Goal: Information Seeking & Learning: Learn about a topic

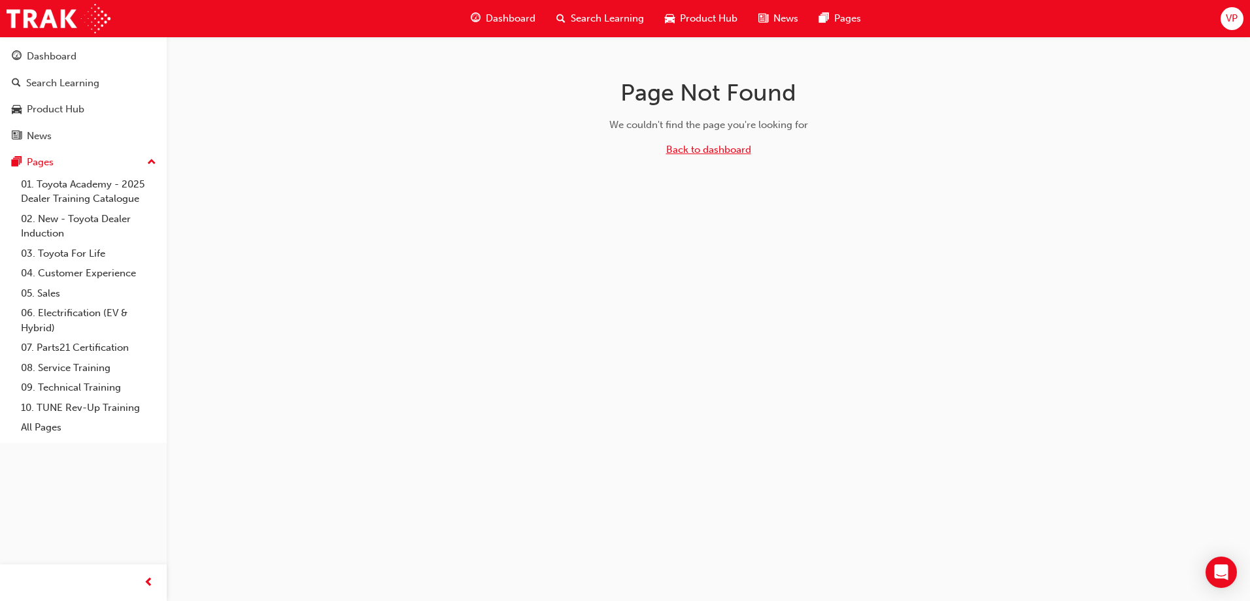
click at [724, 145] on link "Back to dashboard" at bounding box center [708, 150] width 85 height 12
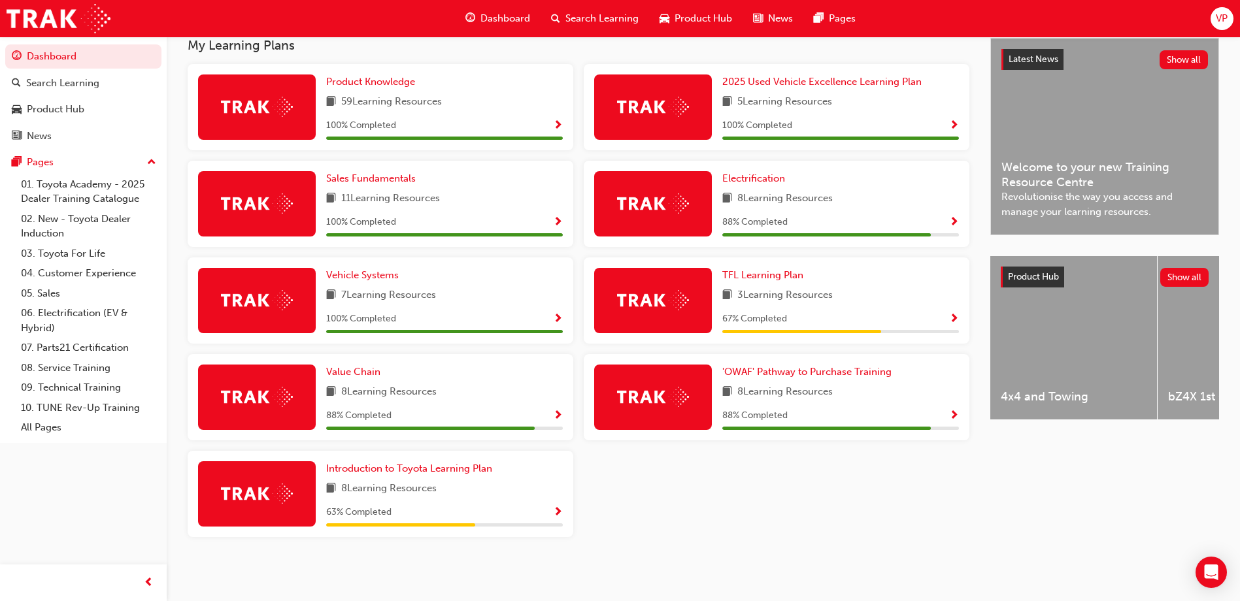
scroll to position [300, 0]
click at [353, 369] on span "Value Chain" at bounding box center [353, 372] width 54 height 12
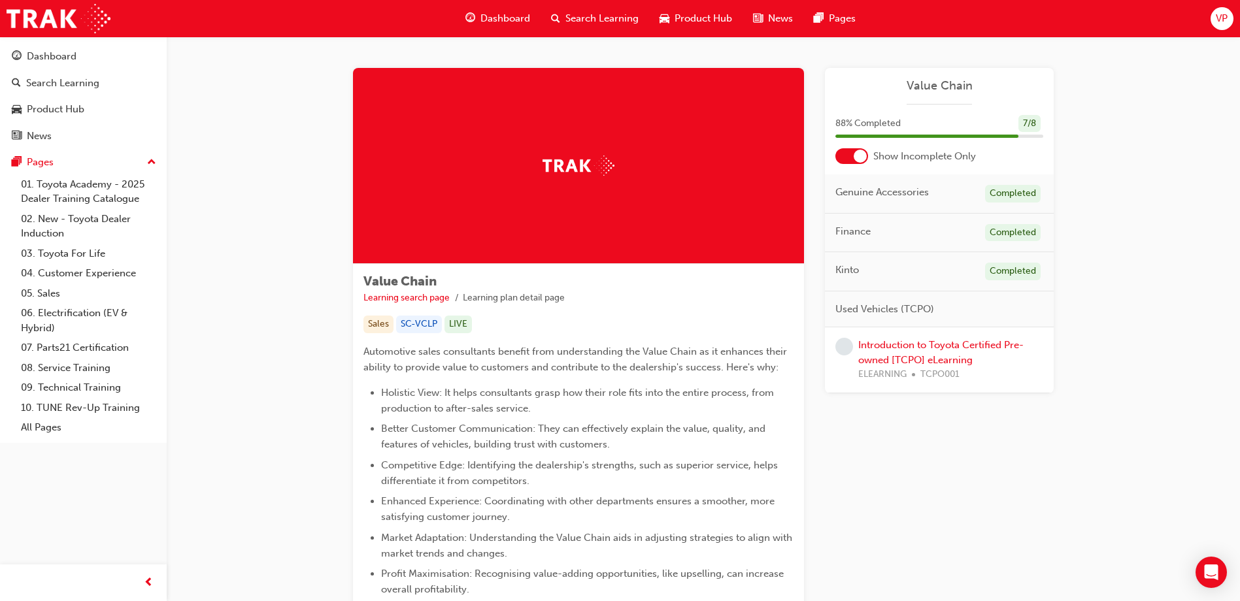
click at [922, 351] on div "Introduction to Toyota Certified Pre-owned [TCPO] eLearning ELEARNING TCPO001" at bounding box center [950, 360] width 185 height 44
click at [892, 360] on link "Introduction to Toyota Certified Pre-owned [TCPO] eLearning" at bounding box center [940, 352] width 165 height 27
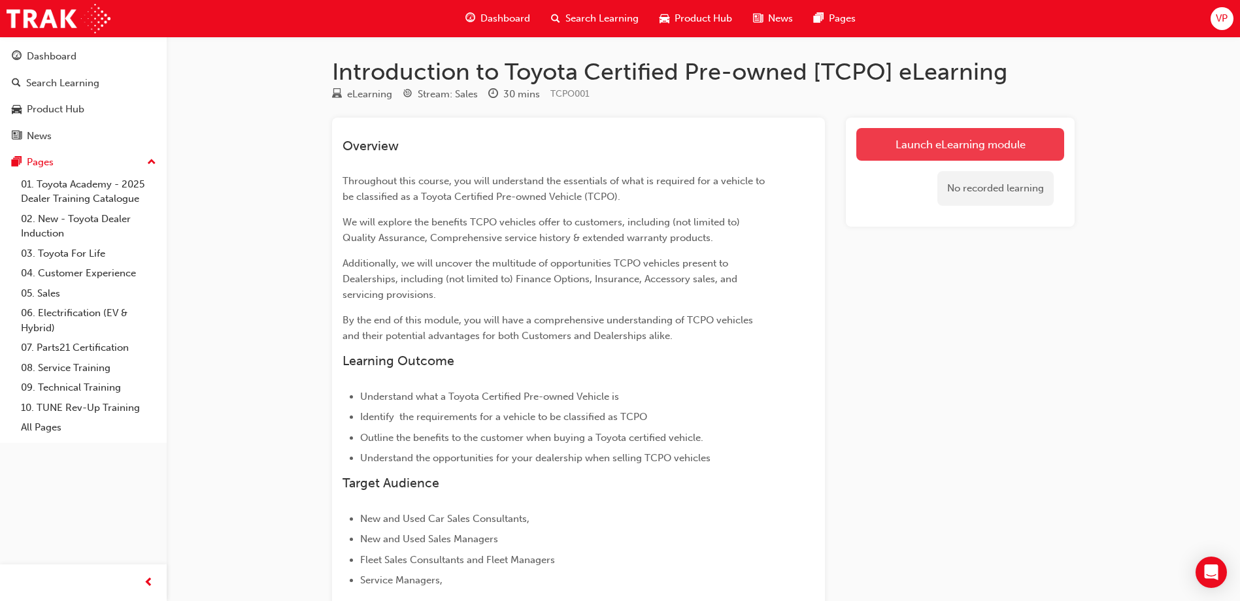
click at [962, 141] on link "Launch eLearning module" at bounding box center [960, 144] width 208 height 33
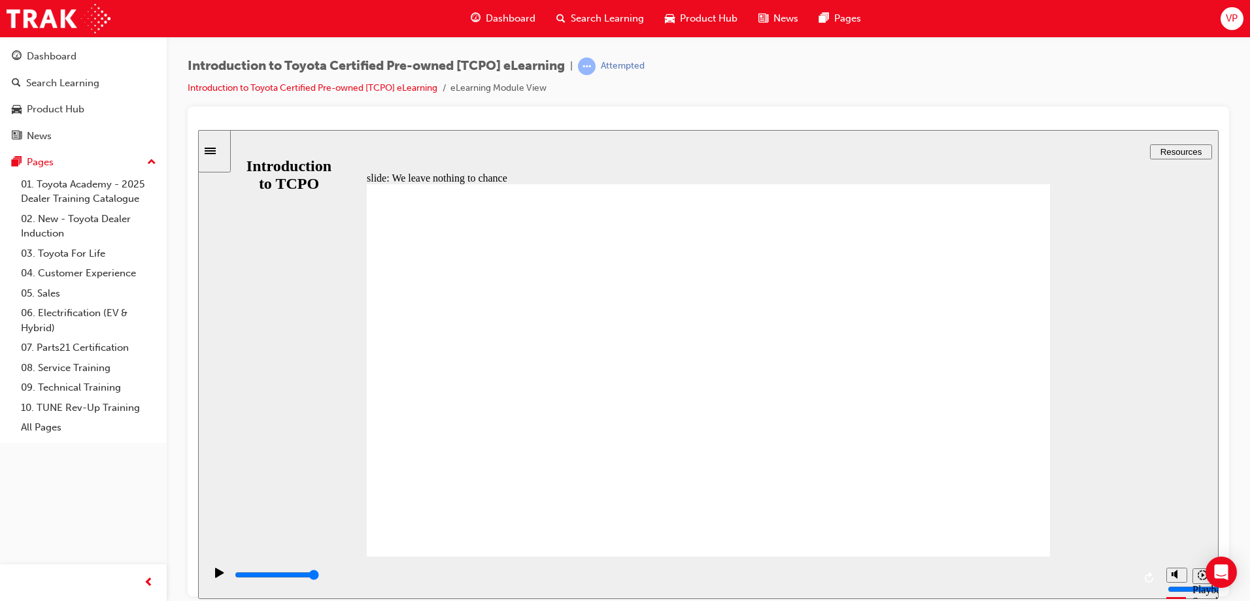
click at [1199, 574] on icon "Playback speed" at bounding box center [1203, 575] width 10 height 10
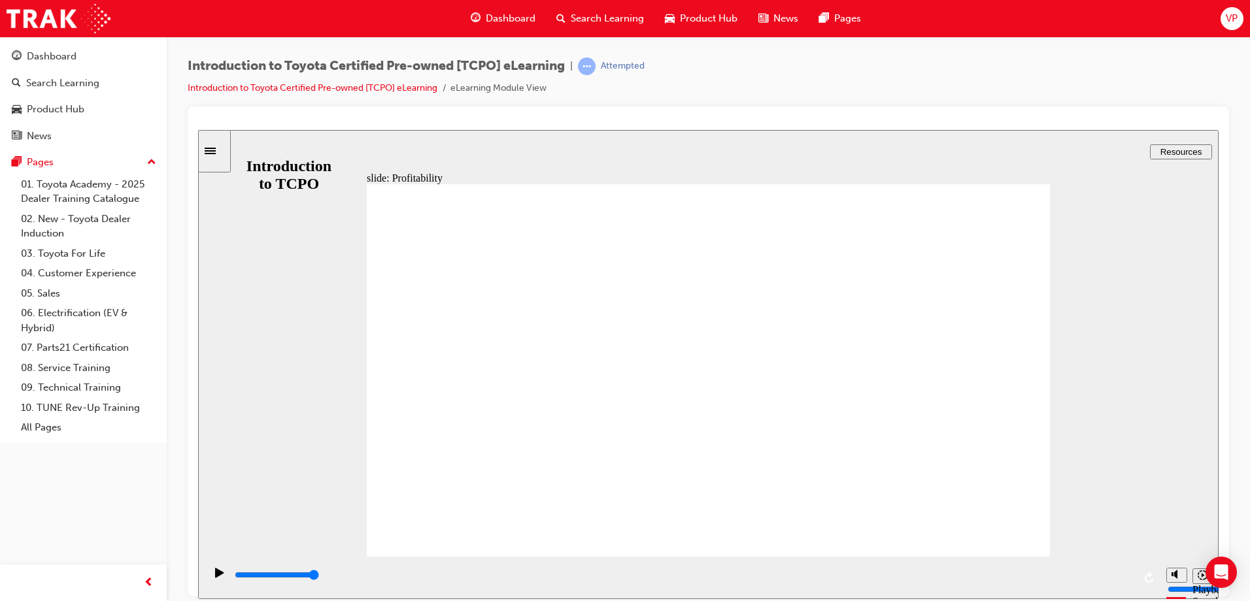
type input "7700"
drag, startPoint x: 980, startPoint y: 536, endPoint x: 1021, endPoint y: 418, distance: 124.7
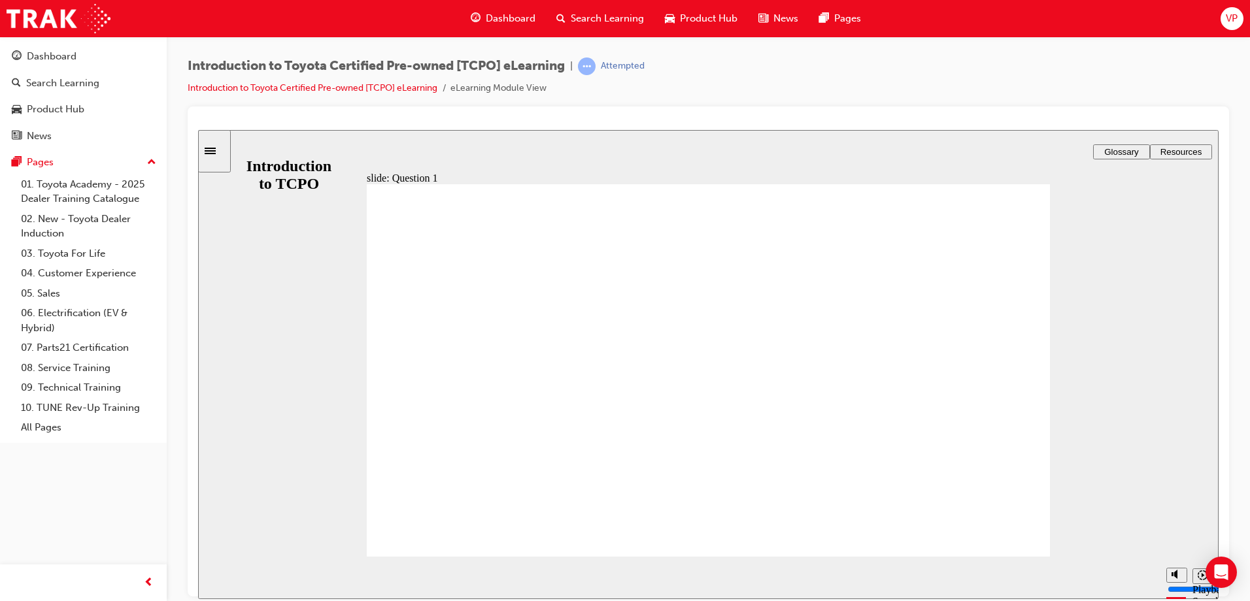
radio input "true"
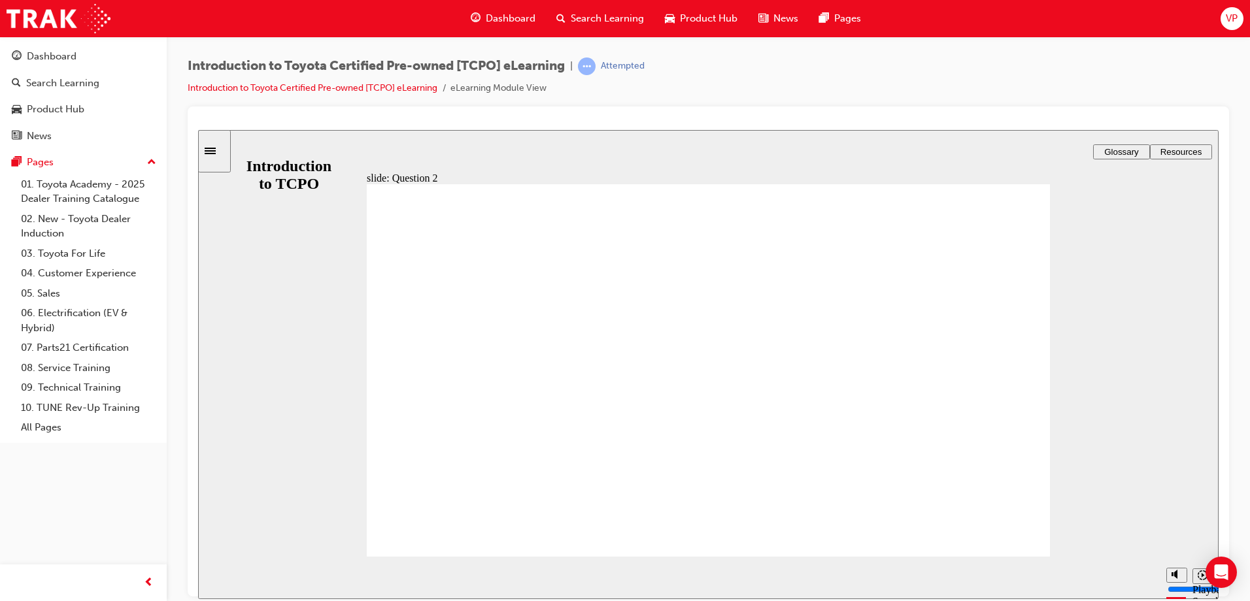
radio input "true"
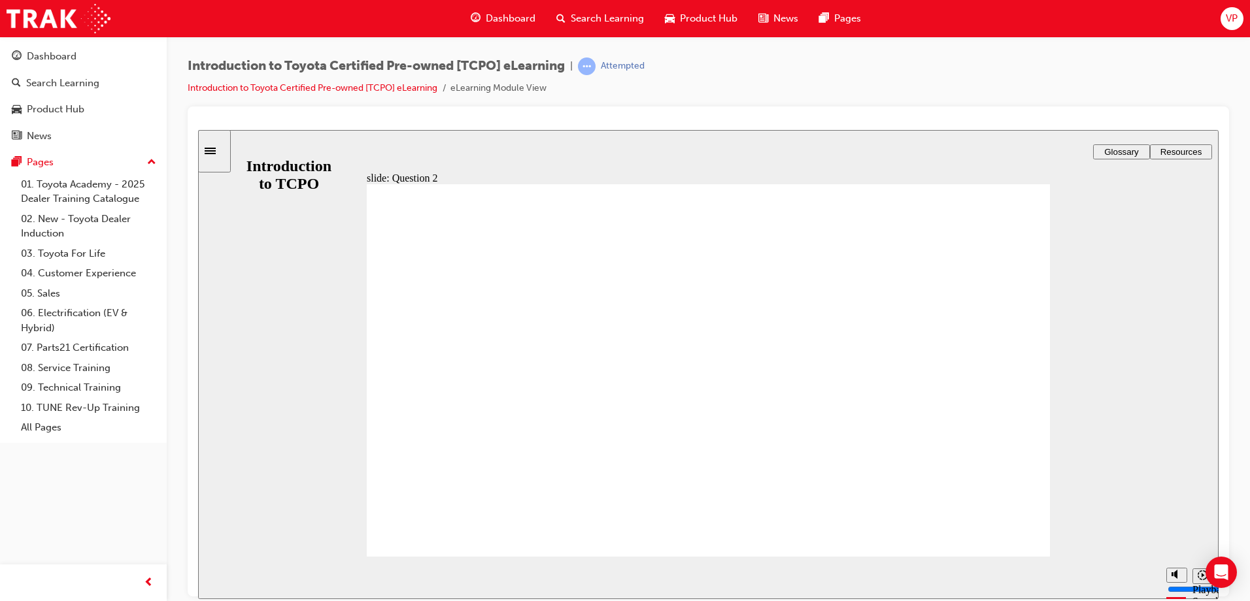
radio input "true"
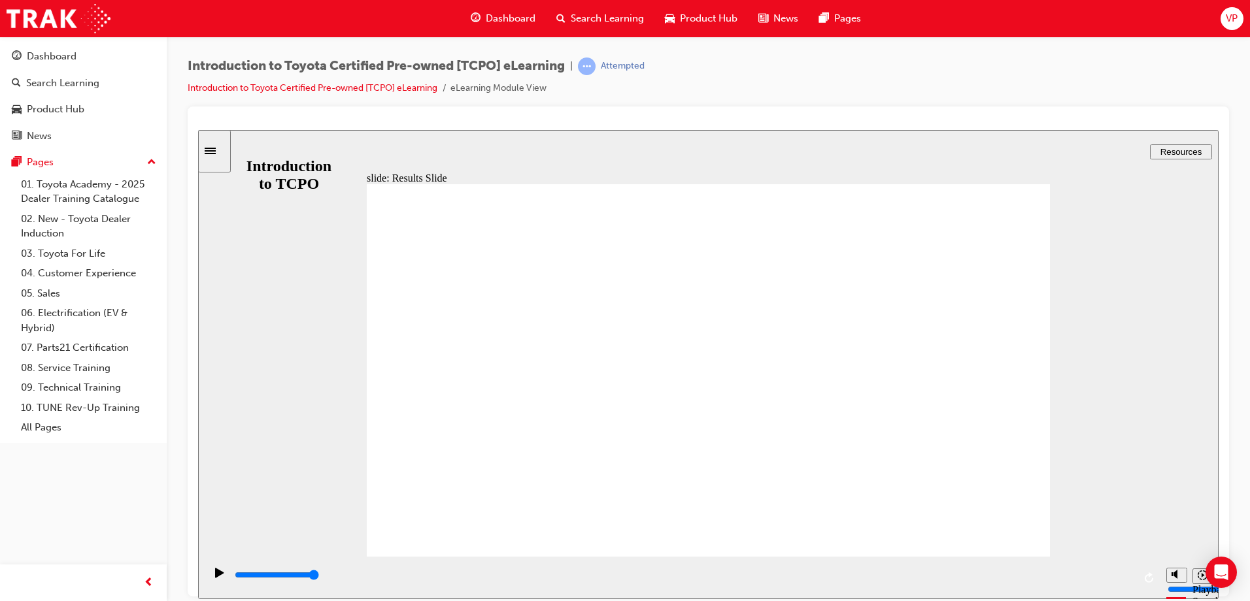
type input "18400"
click at [511, 16] on span "Dashboard" at bounding box center [511, 18] width 50 height 15
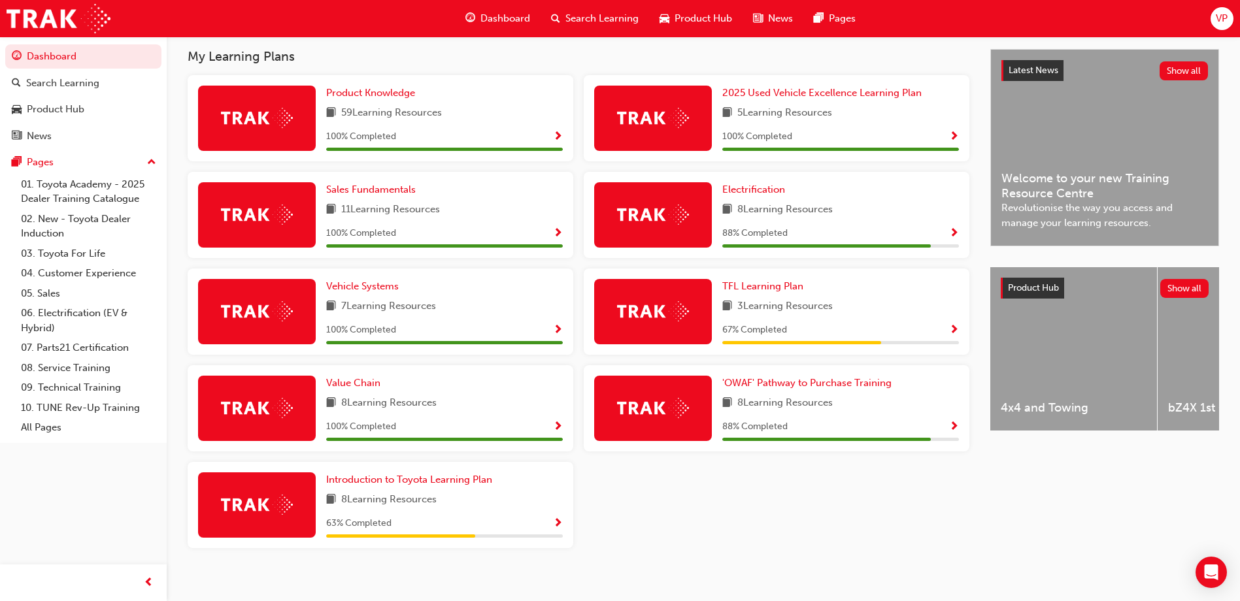
scroll to position [300, 0]
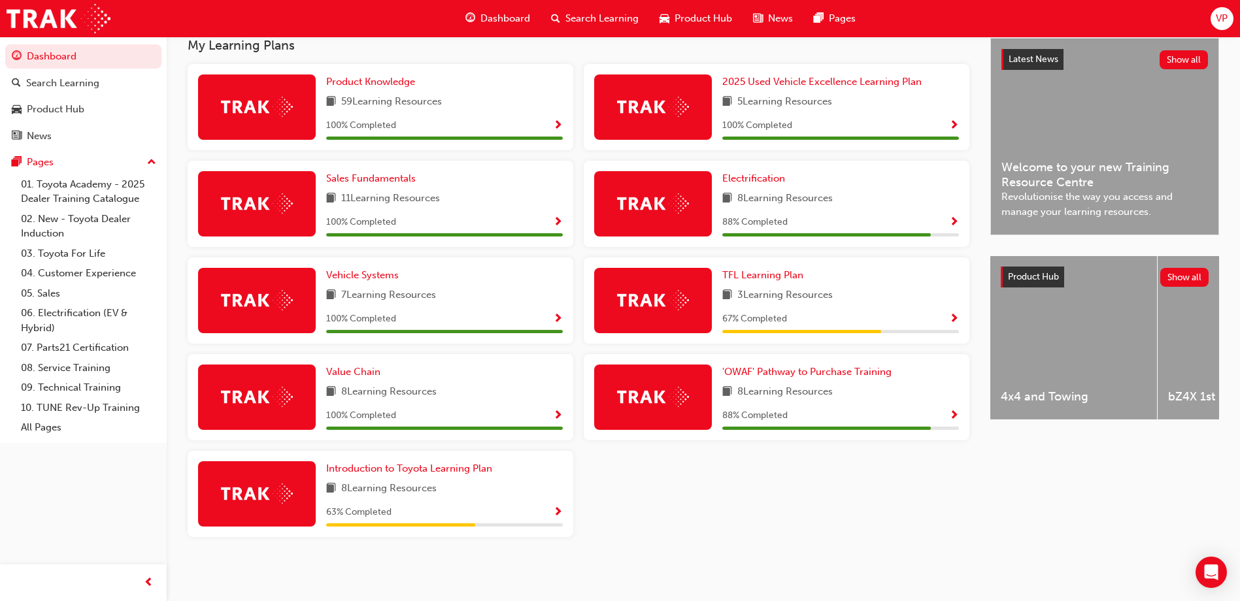
click at [828, 200] on span "8 Learning Resources" at bounding box center [784, 199] width 95 height 16
click at [756, 178] on span "Electrification" at bounding box center [753, 179] width 63 height 12
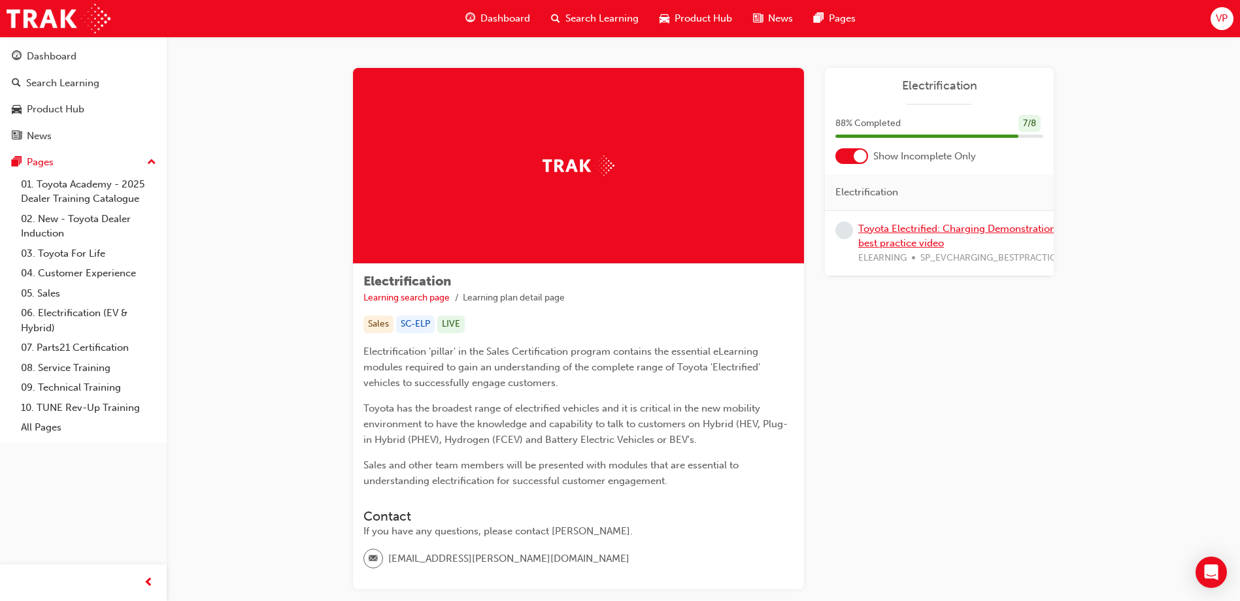
click at [900, 233] on link "Toyota Electrified: Charging Demonstration best practice video" at bounding box center [956, 236] width 197 height 27
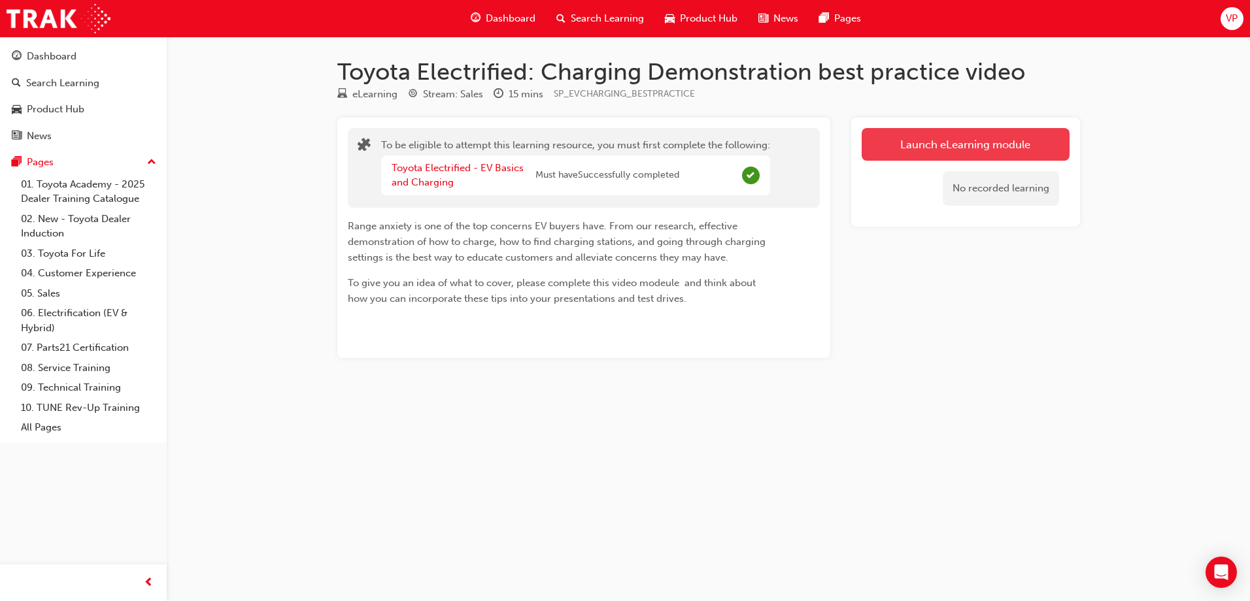
click at [929, 154] on link "Launch eLearning module" at bounding box center [966, 144] width 208 height 33
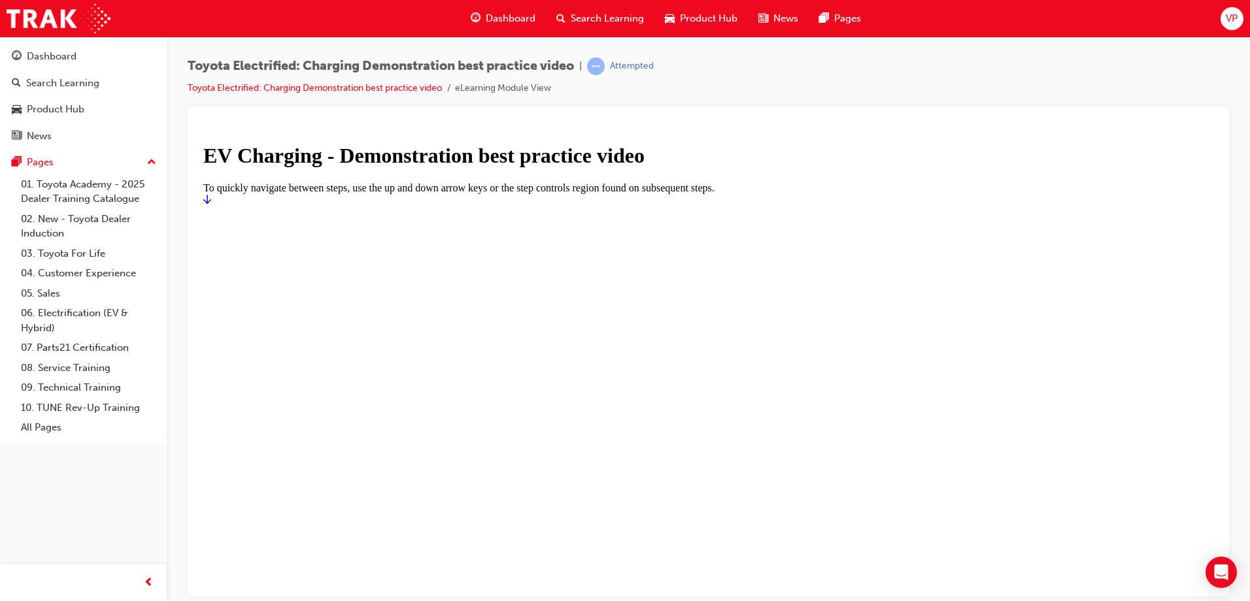
click at [211, 204] on icon "Start" at bounding box center [207, 198] width 8 height 10
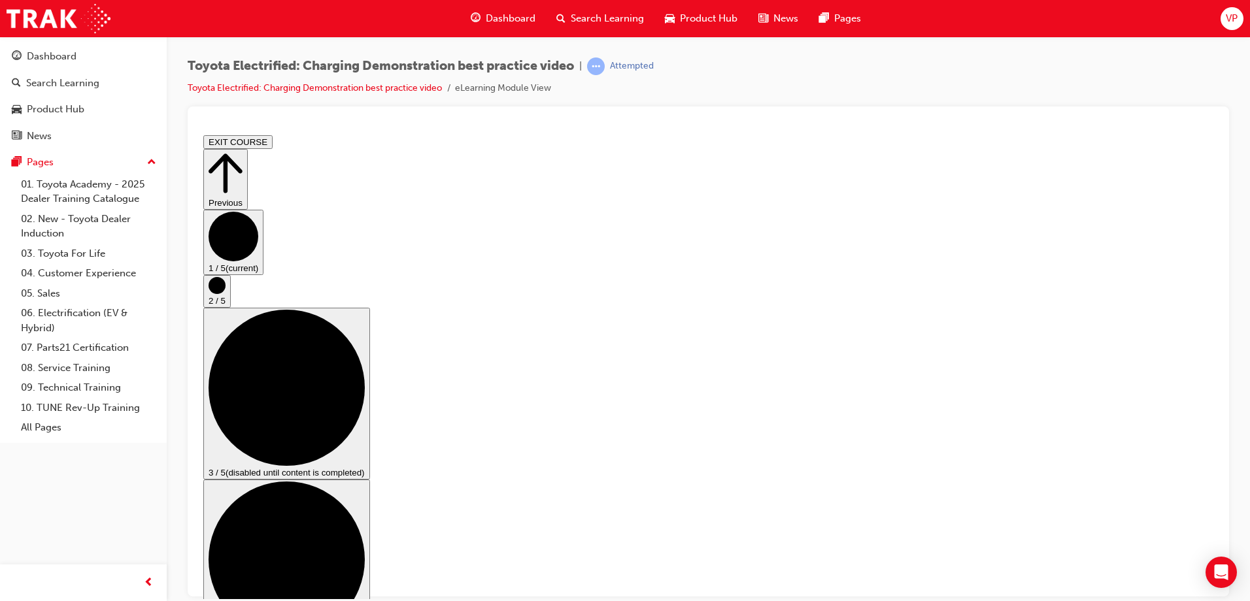
drag, startPoint x: 577, startPoint y: 398, endPoint x: 592, endPoint y: 398, distance: 15.7
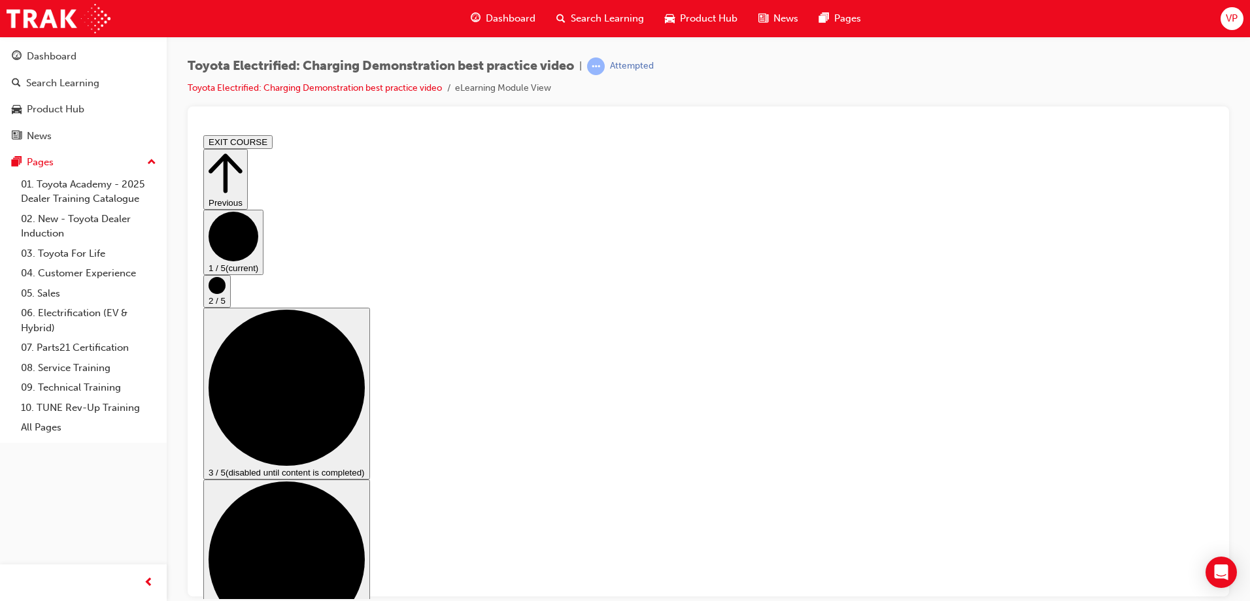
click at [226, 294] on circle "Step controls" at bounding box center [217, 285] width 17 height 17
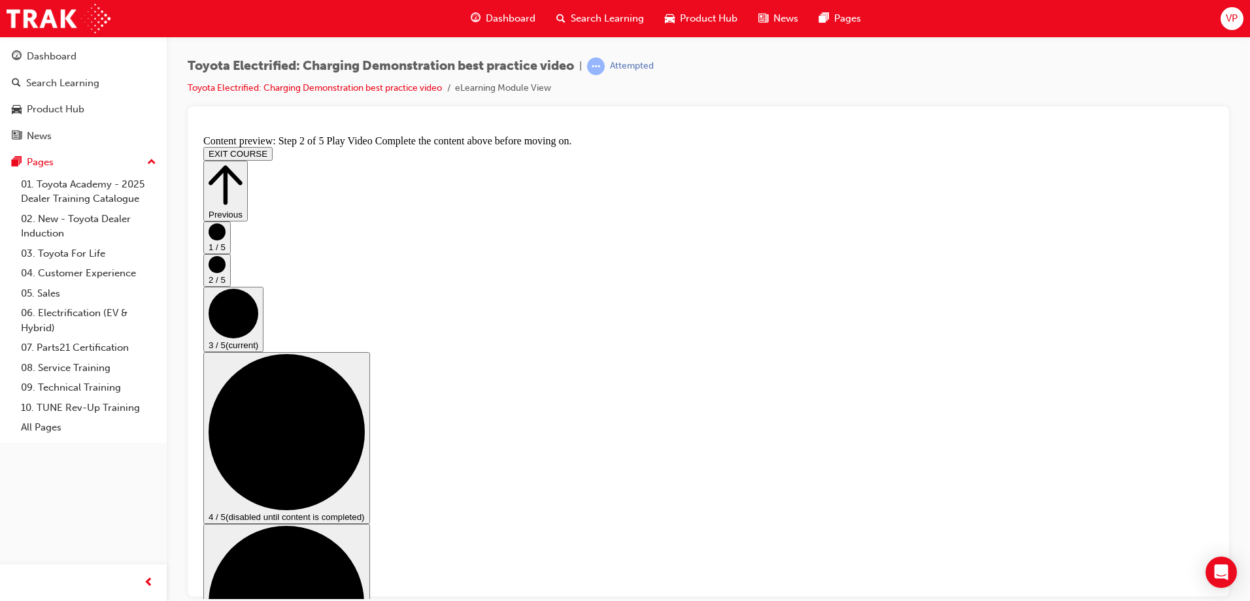
scroll to position [187, 0]
checkbox input "true"
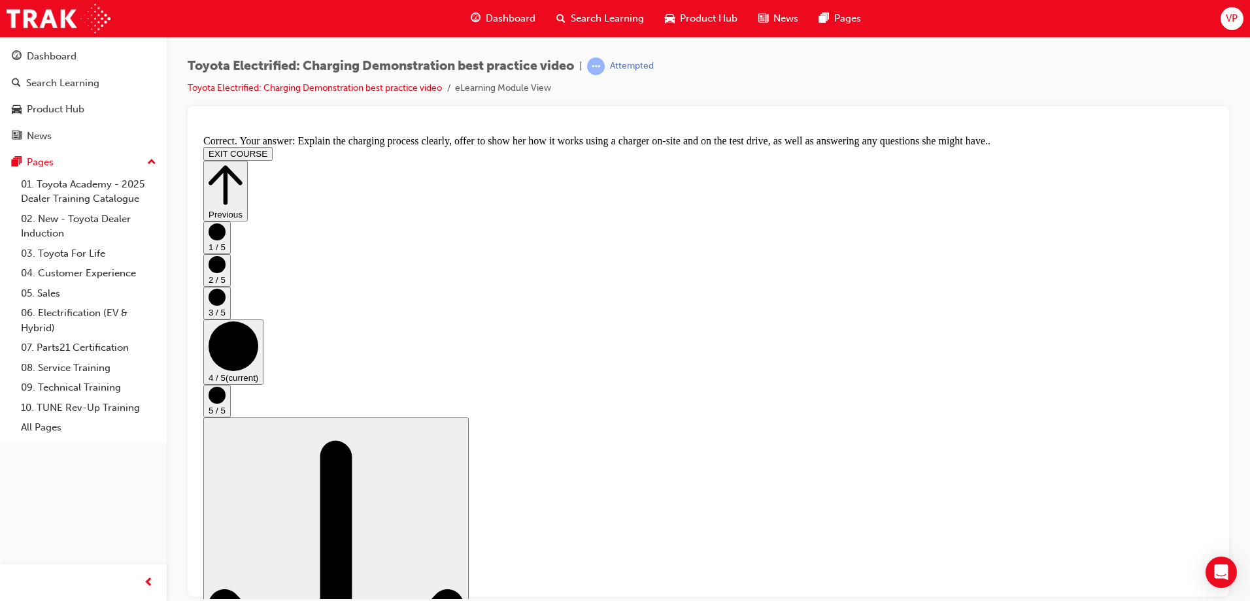
scroll to position [0, 0]
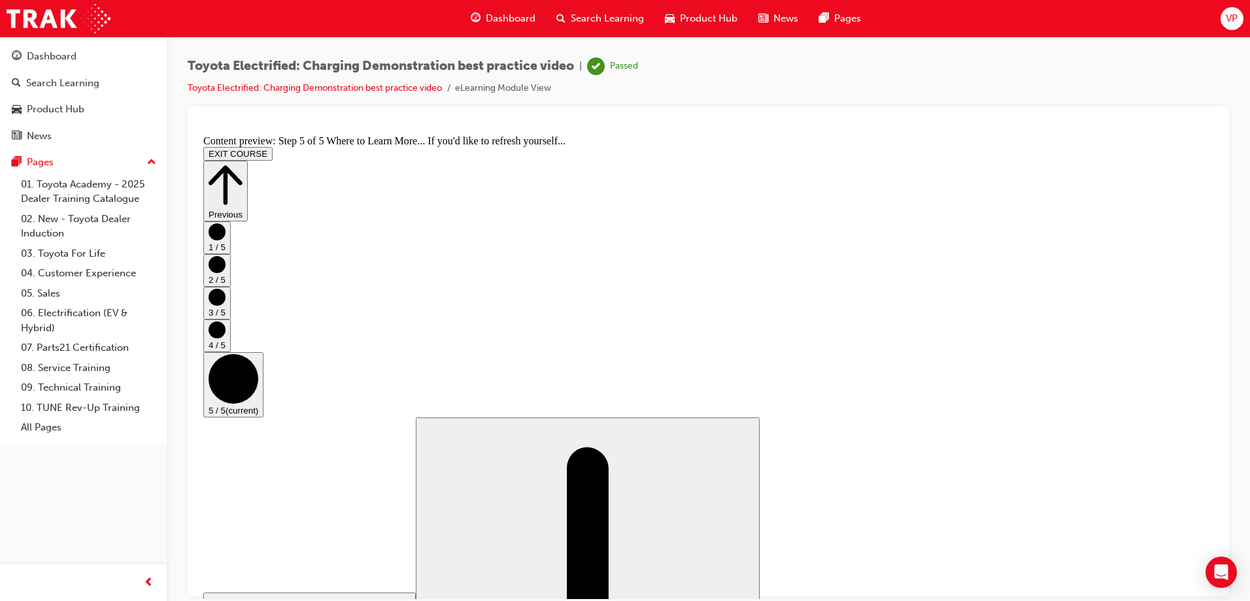
click at [273, 146] on button "EXIT COURSE" at bounding box center [237, 153] width 69 height 14
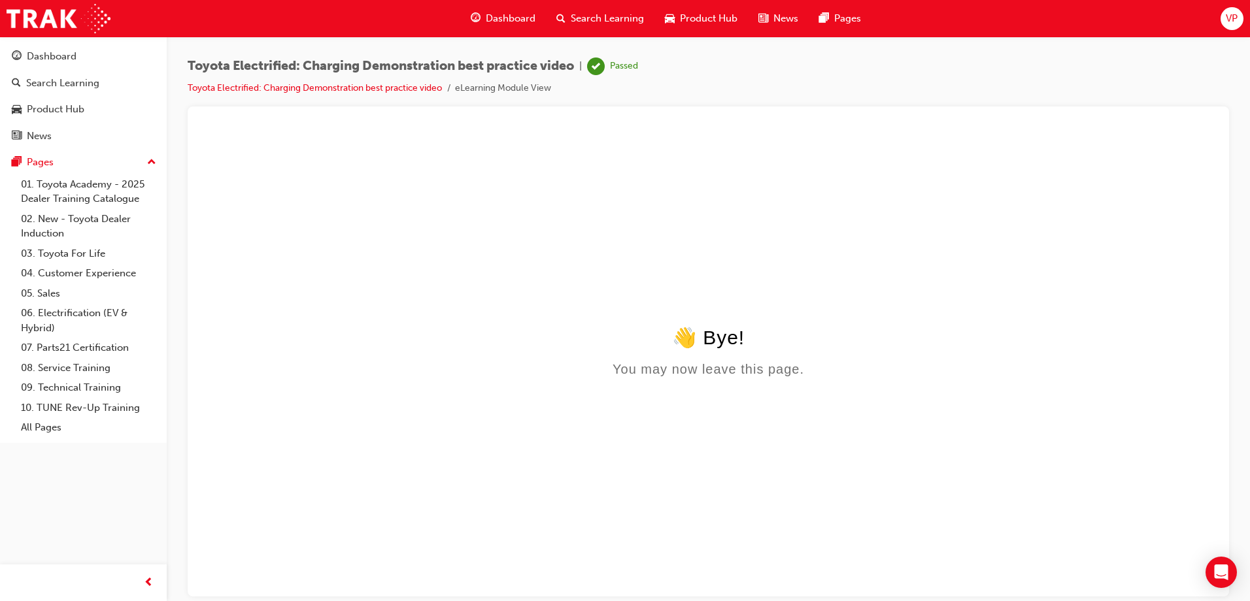
click at [500, 16] on span "Dashboard" at bounding box center [511, 18] width 50 height 15
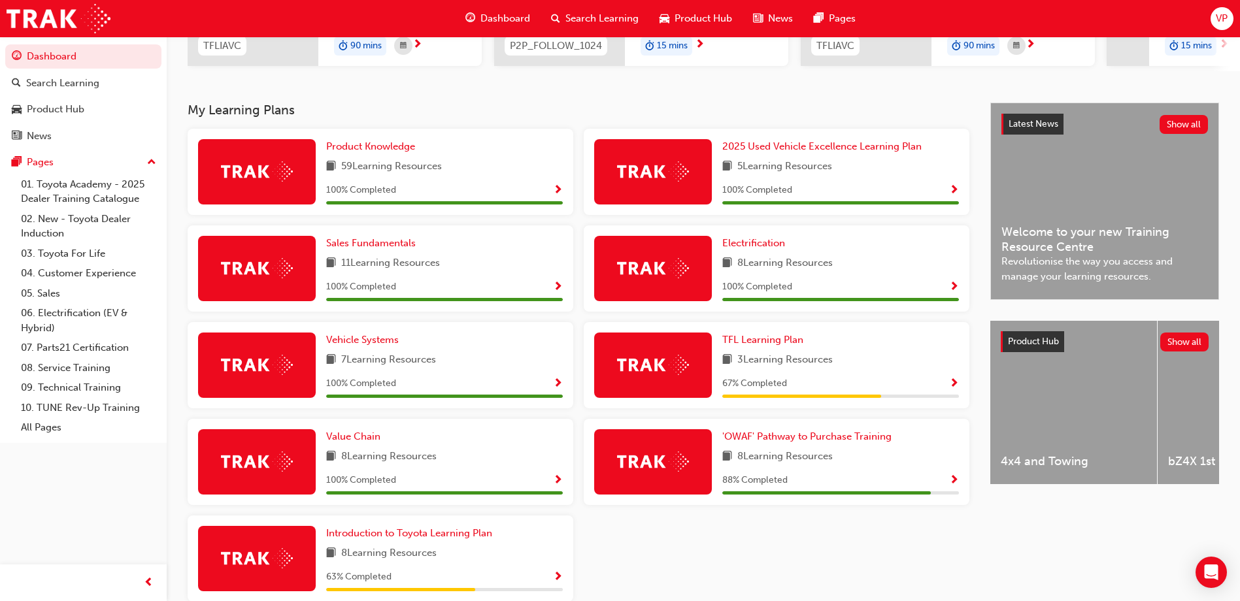
scroll to position [300, 0]
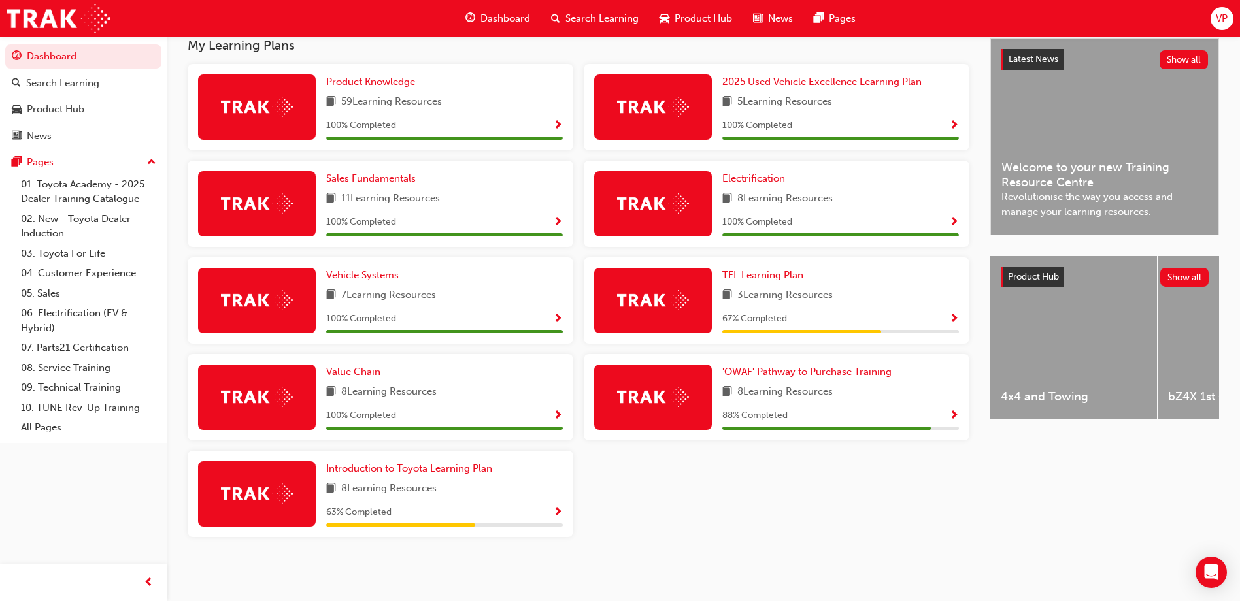
click at [426, 499] on div "Introduction to Toyota Learning Plan 8 Learning Resources 63 % Completed" at bounding box center [444, 494] width 237 height 65
click at [356, 465] on span "Introduction to Toyota Learning Plan" at bounding box center [409, 469] width 166 height 12
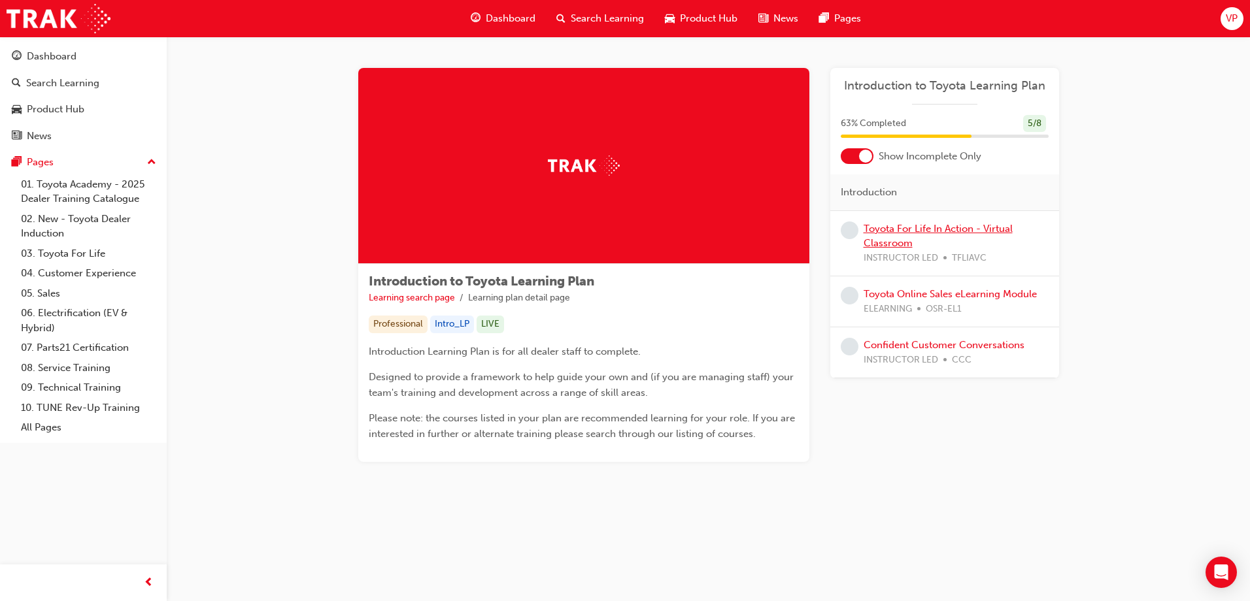
click at [903, 234] on link "Toyota For Life In Action - Virtual Classroom" at bounding box center [938, 236] width 149 height 27
click at [933, 289] on link "Toyota Online Sales eLearning Module" at bounding box center [950, 294] width 173 height 12
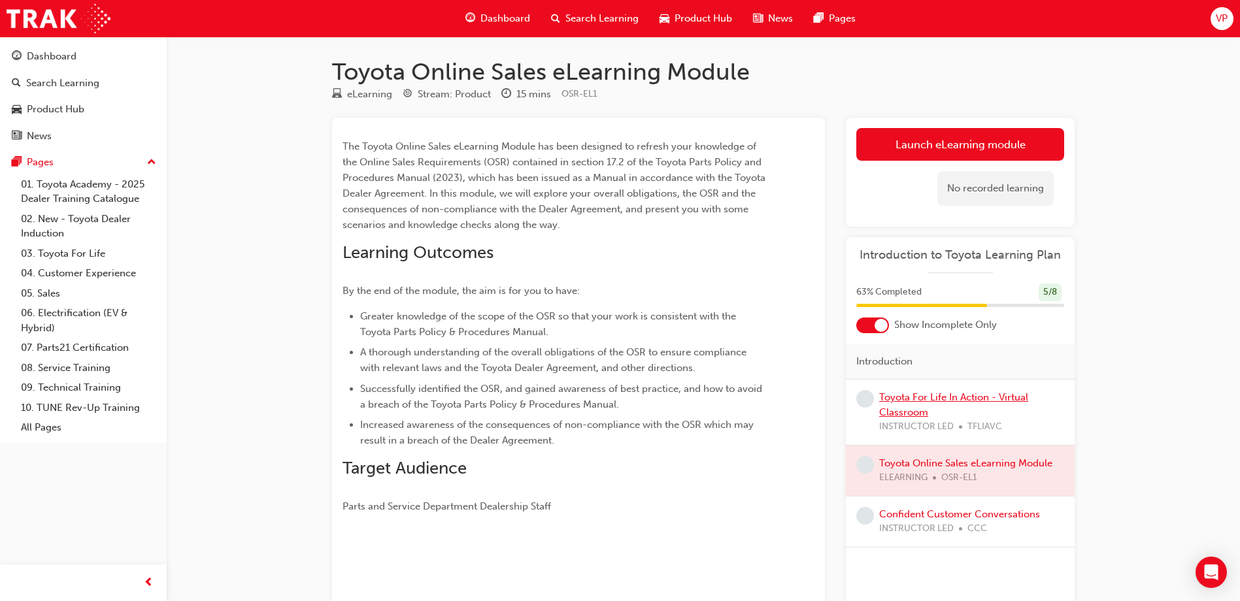
click at [932, 396] on link "Toyota For Life In Action - Virtual Classroom" at bounding box center [953, 405] width 149 height 27
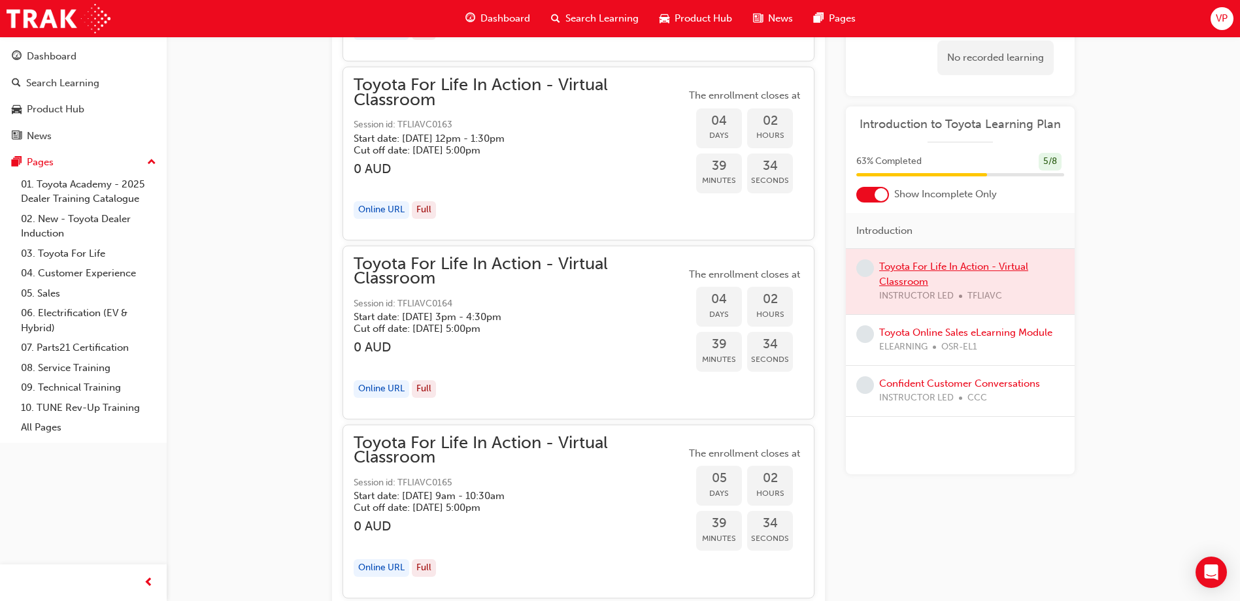
scroll to position [1896, 0]
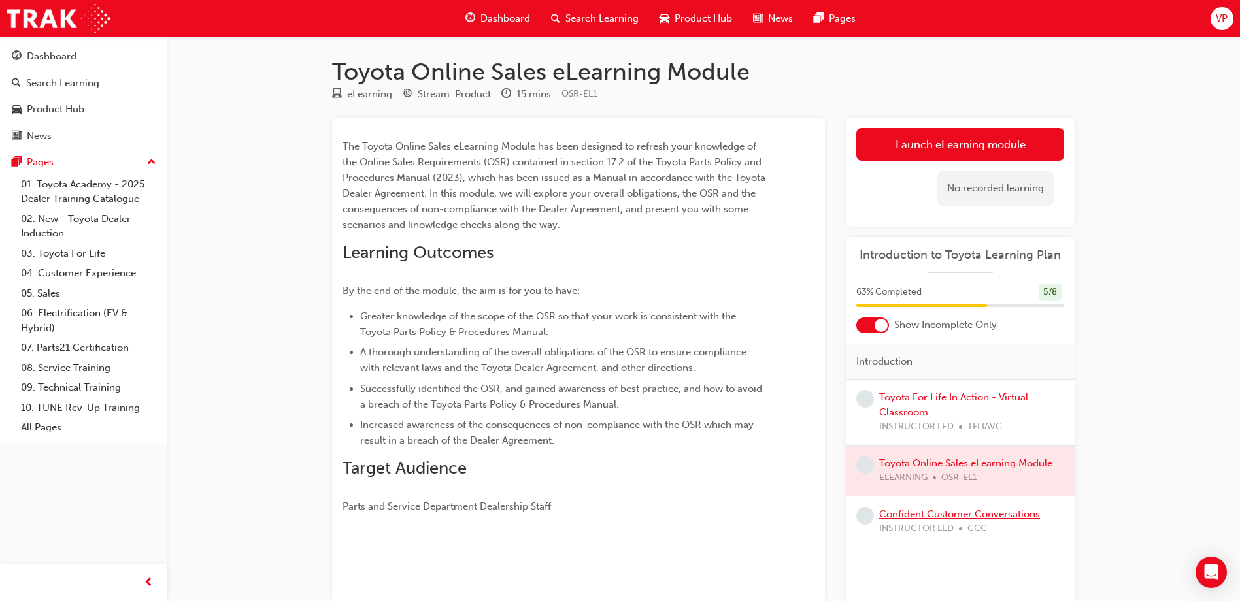
click at [936, 514] on link "Confident Customer Conversations" at bounding box center [959, 515] width 161 height 12
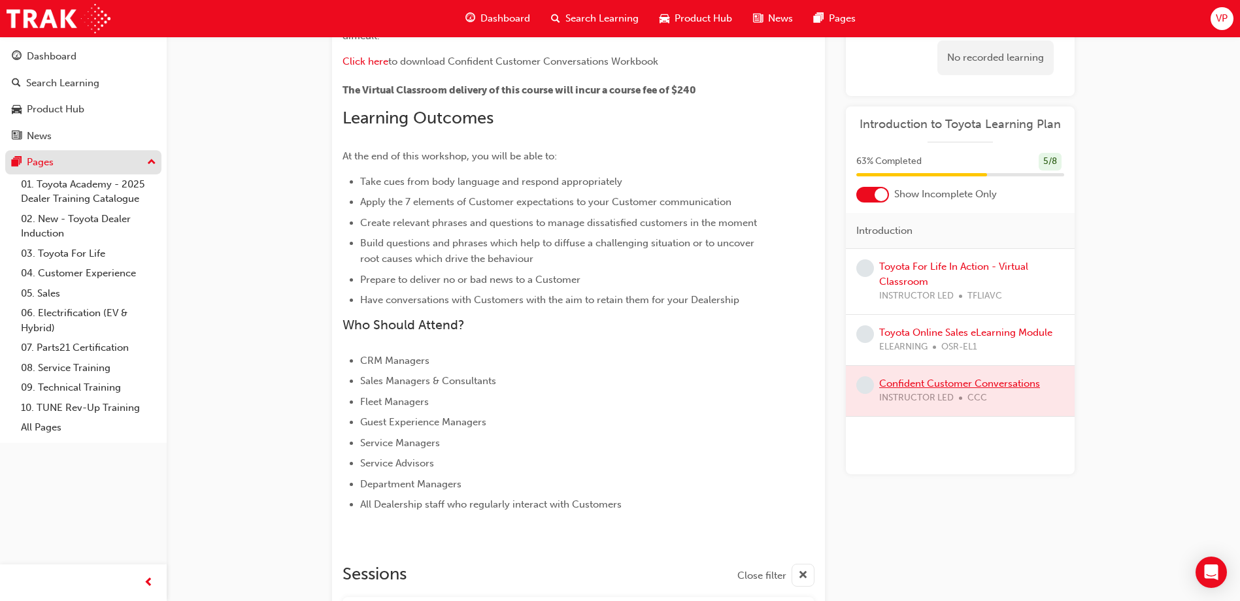
scroll to position [196, 0]
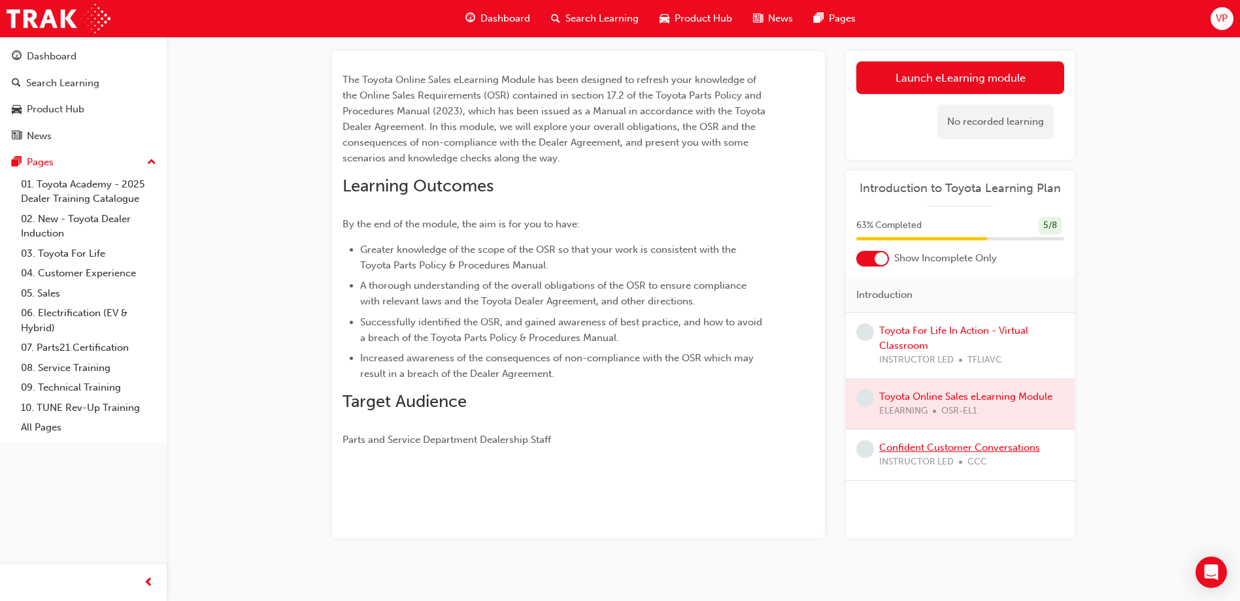
scroll to position [78, 0]
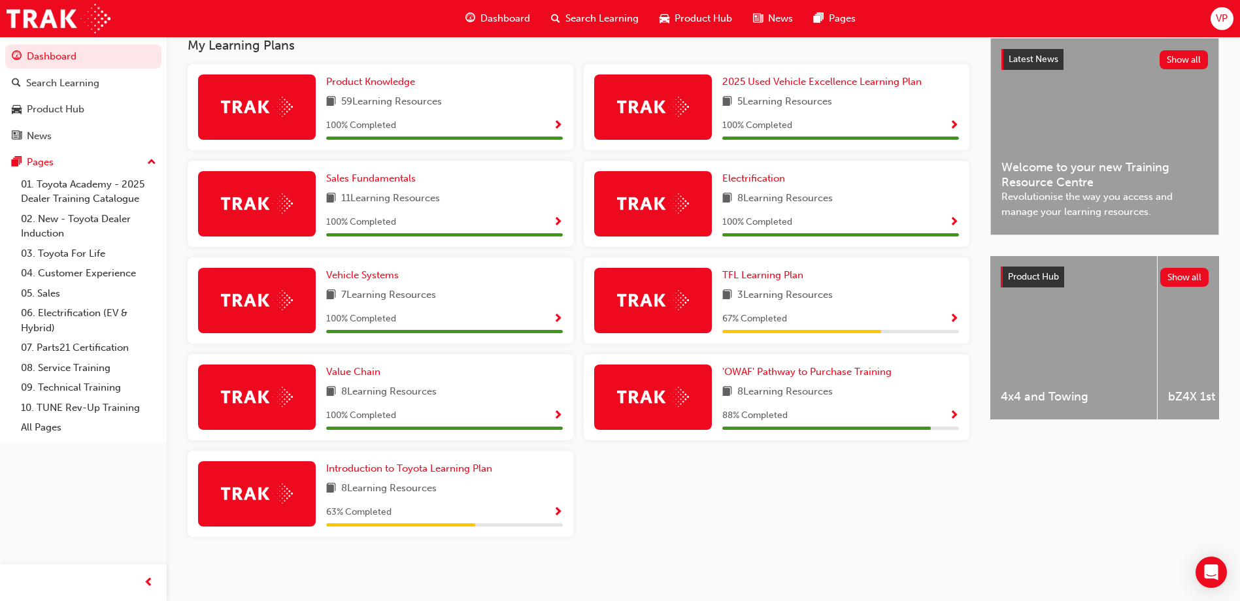
scroll to position [300, 0]
click at [764, 278] on span "TFL Learning Plan" at bounding box center [762, 275] width 81 height 12
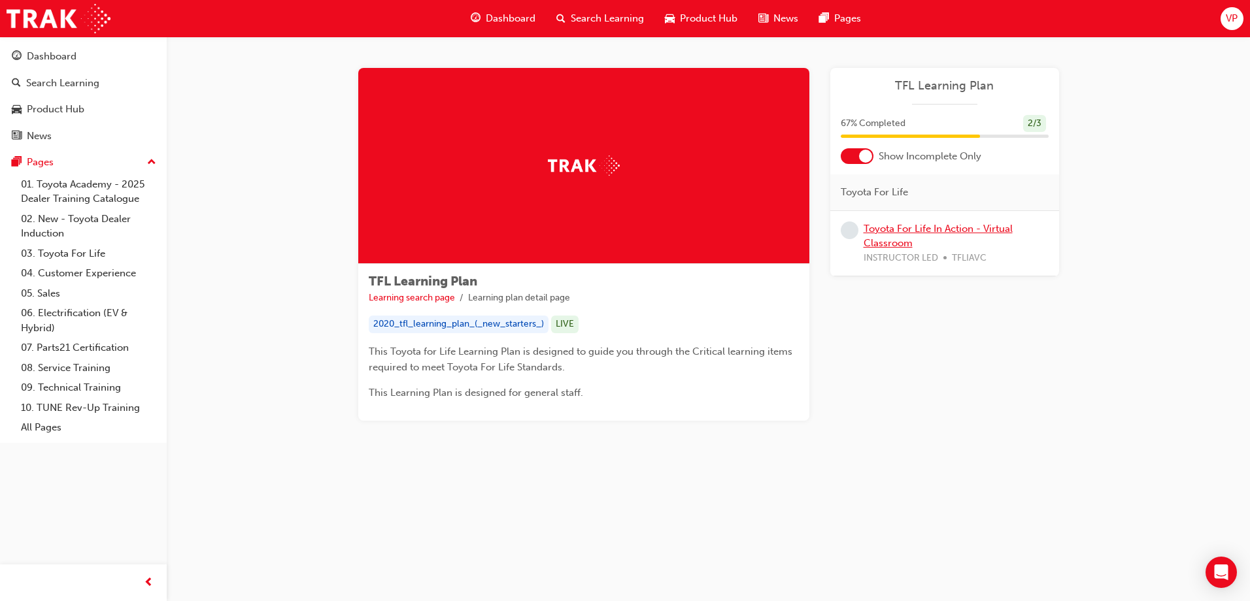
click at [916, 229] on link "Toyota For Life In Action - Virtual Classroom" at bounding box center [938, 236] width 149 height 27
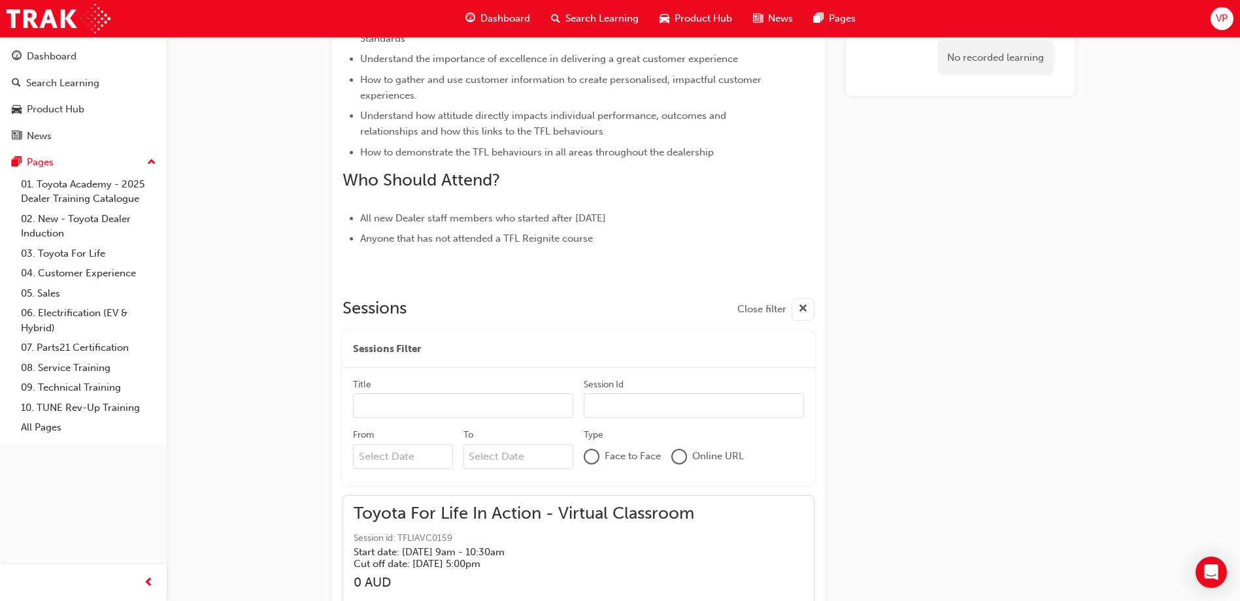
scroll to position [529, 0]
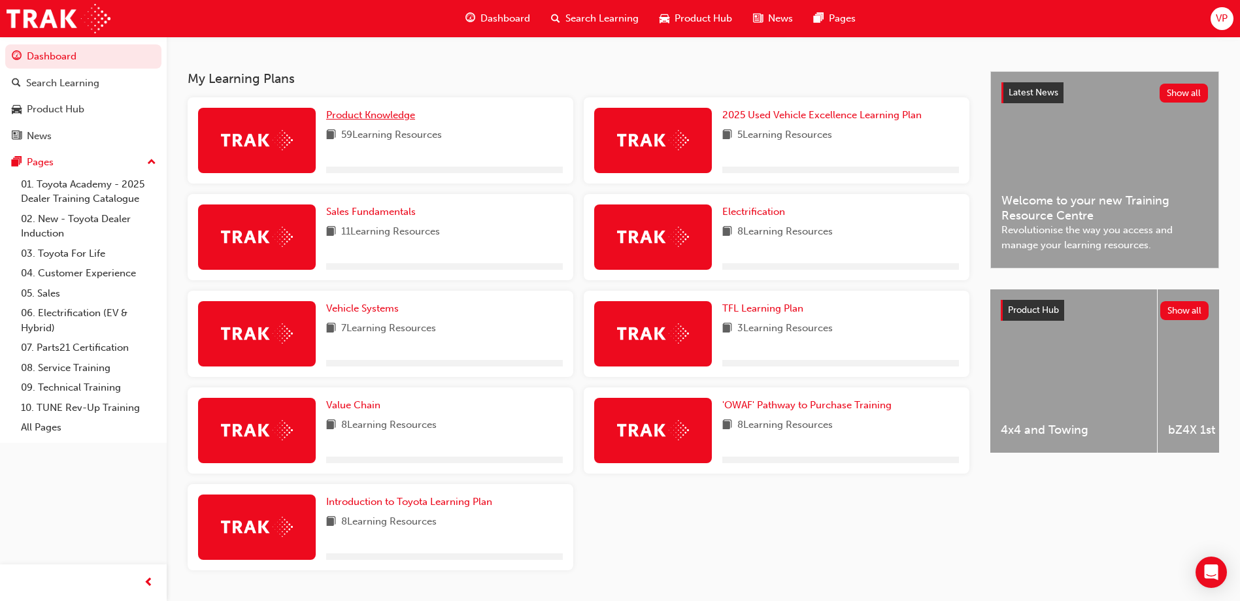
scroll to position [300, 0]
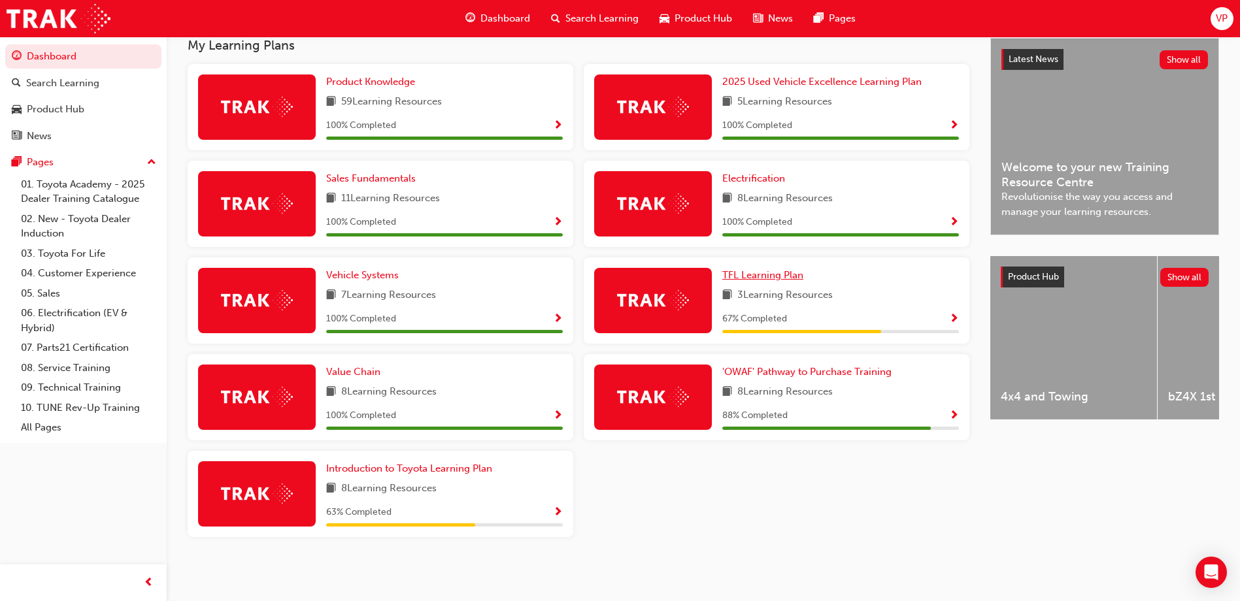
click at [753, 276] on span "TFL Learning Plan" at bounding box center [762, 275] width 81 height 12
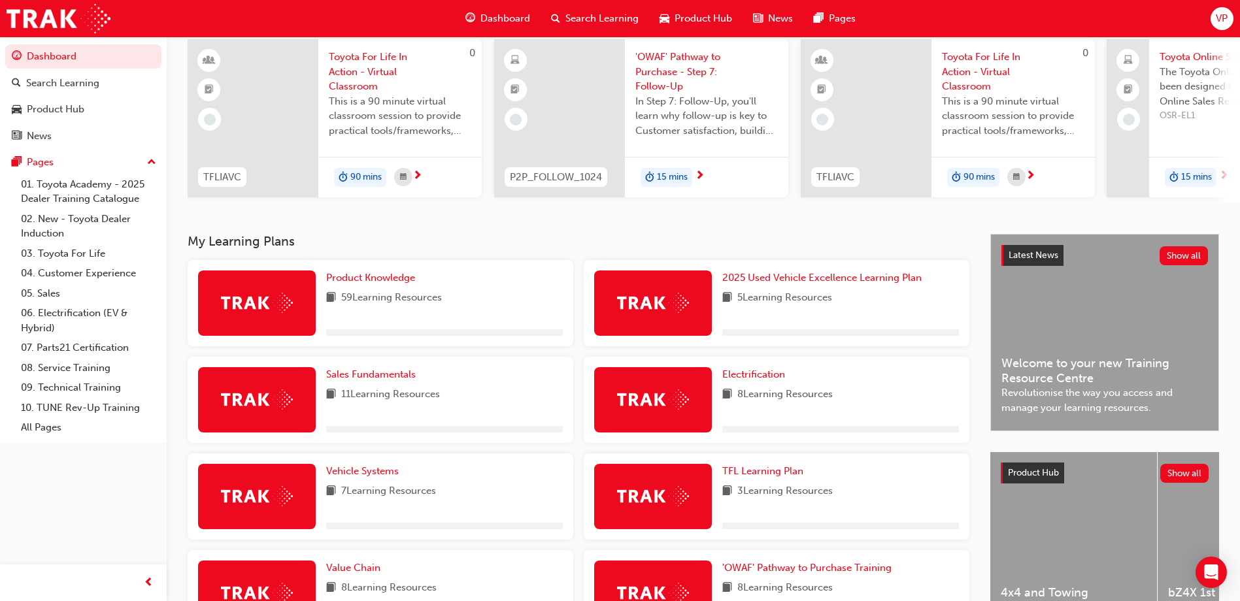
scroll to position [300, 0]
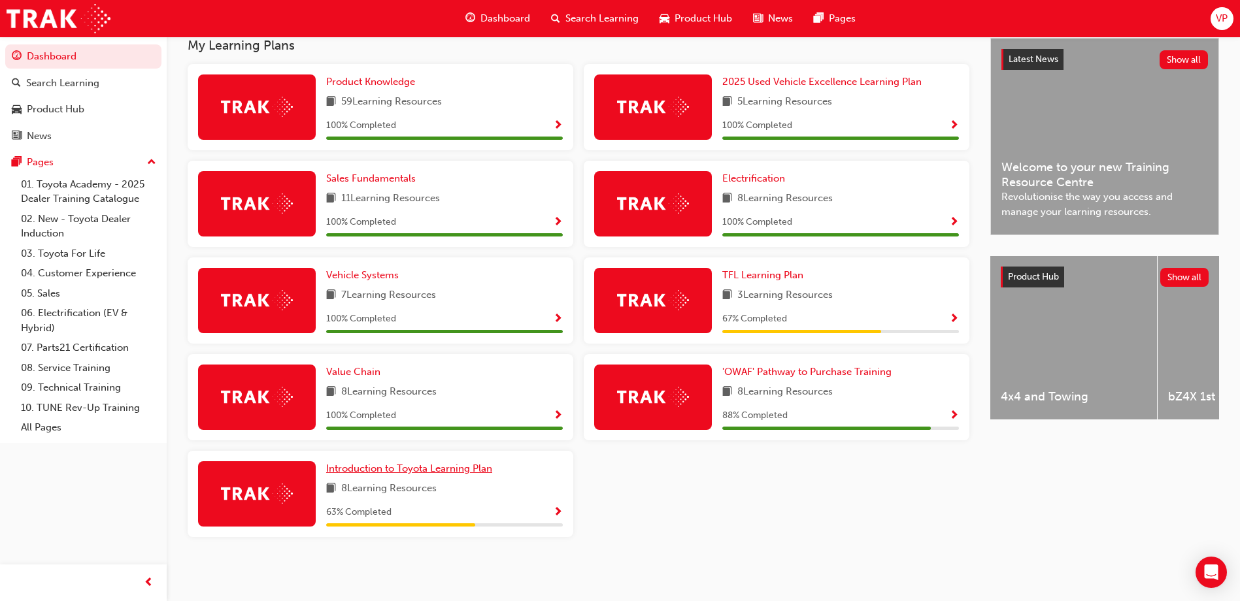
click at [391, 473] on span "Introduction to Toyota Learning Plan" at bounding box center [409, 469] width 166 height 12
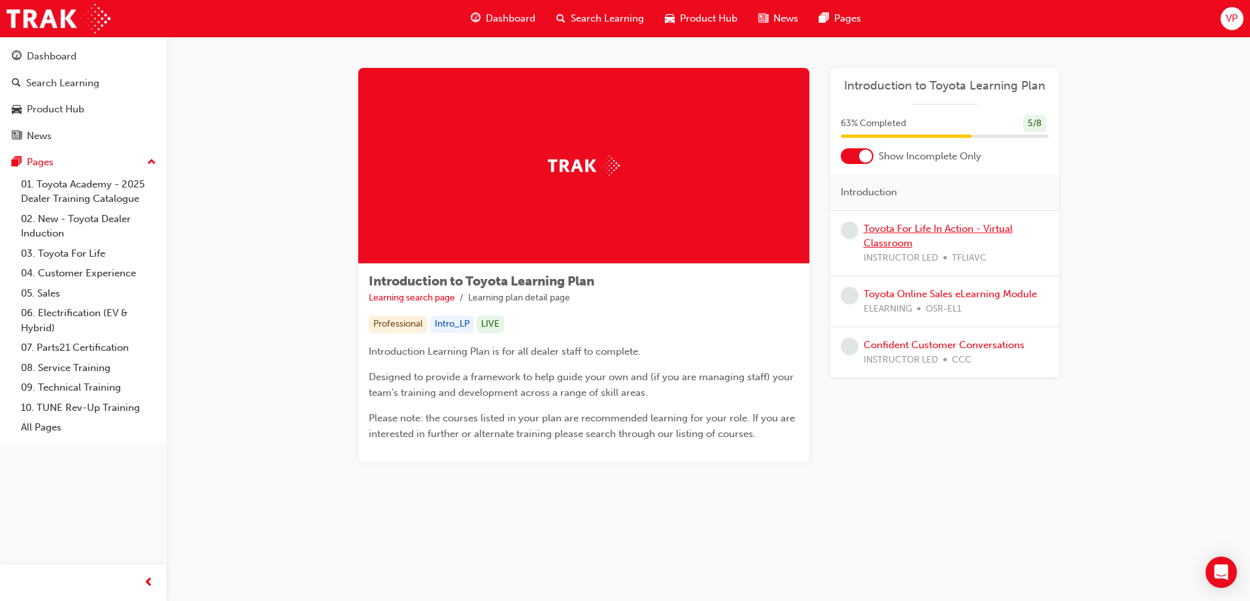
click at [894, 231] on link "Toyota For Life In Action - Virtual Classroom" at bounding box center [938, 236] width 149 height 27
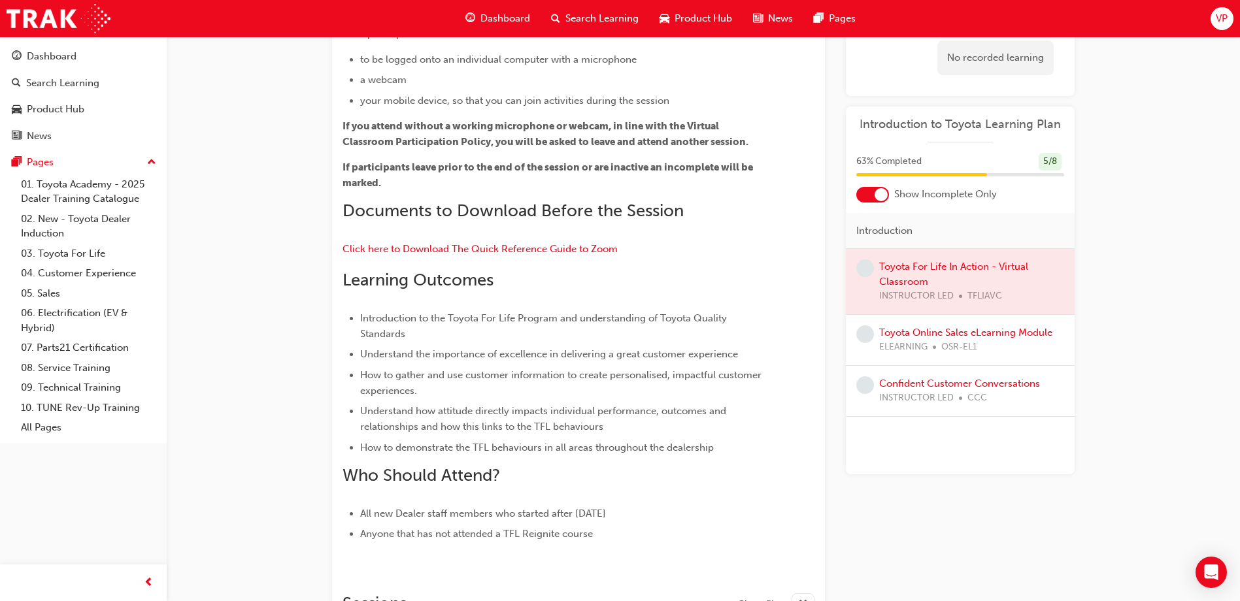
scroll to position [229, 0]
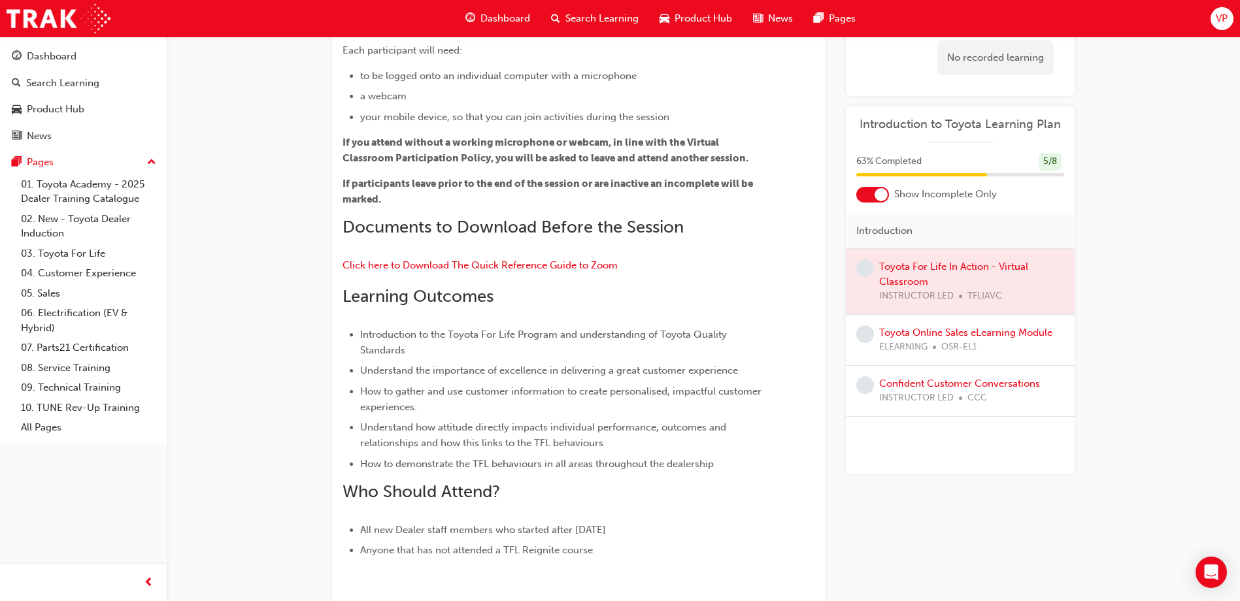
click at [919, 267] on div at bounding box center [960, 281] width 229 height 65
click at [935, 336] on link "Toyota Online Sales eLearning Module" at bounding box center [965, 333] width 173 height 12
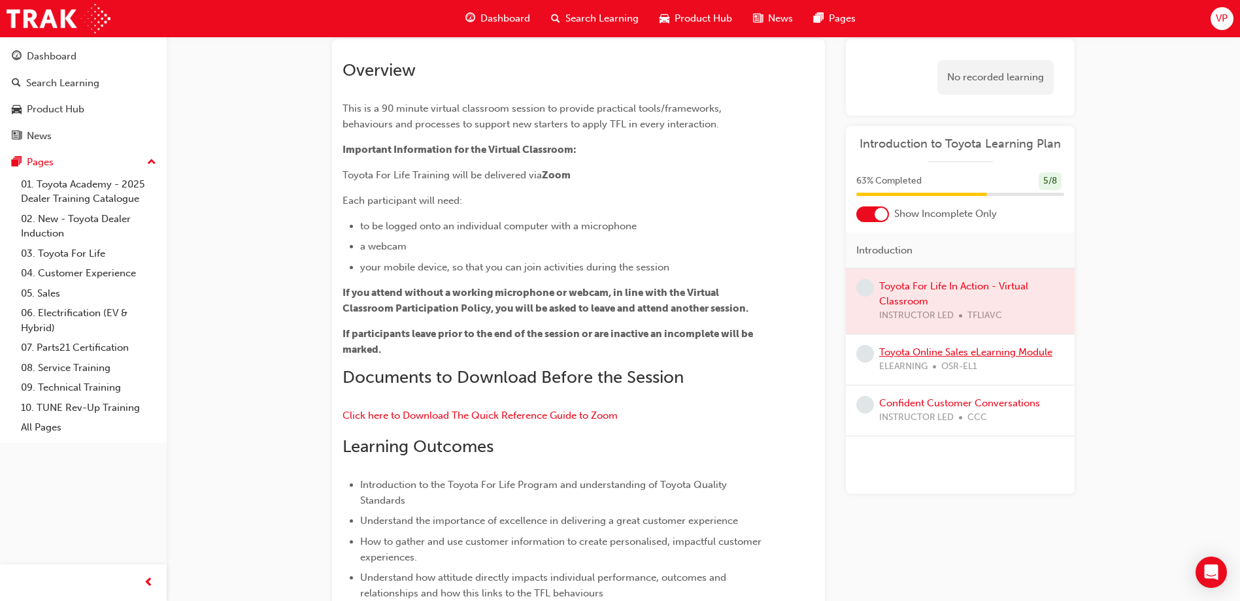
scroll to position [229, 0]
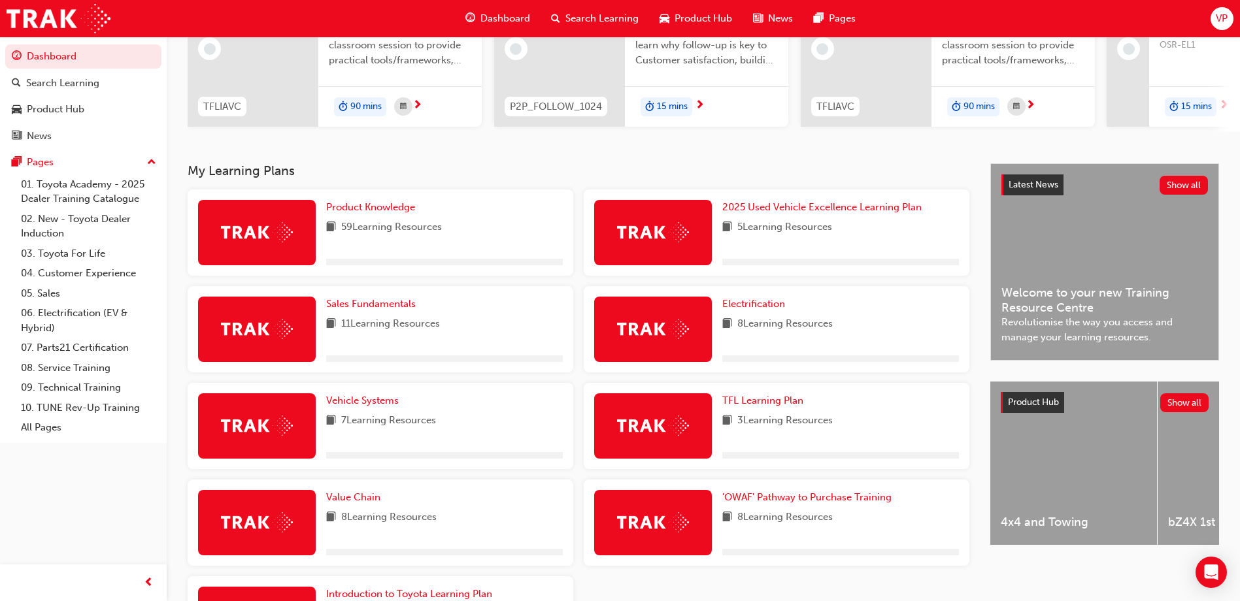
scroll to position [284, 0]
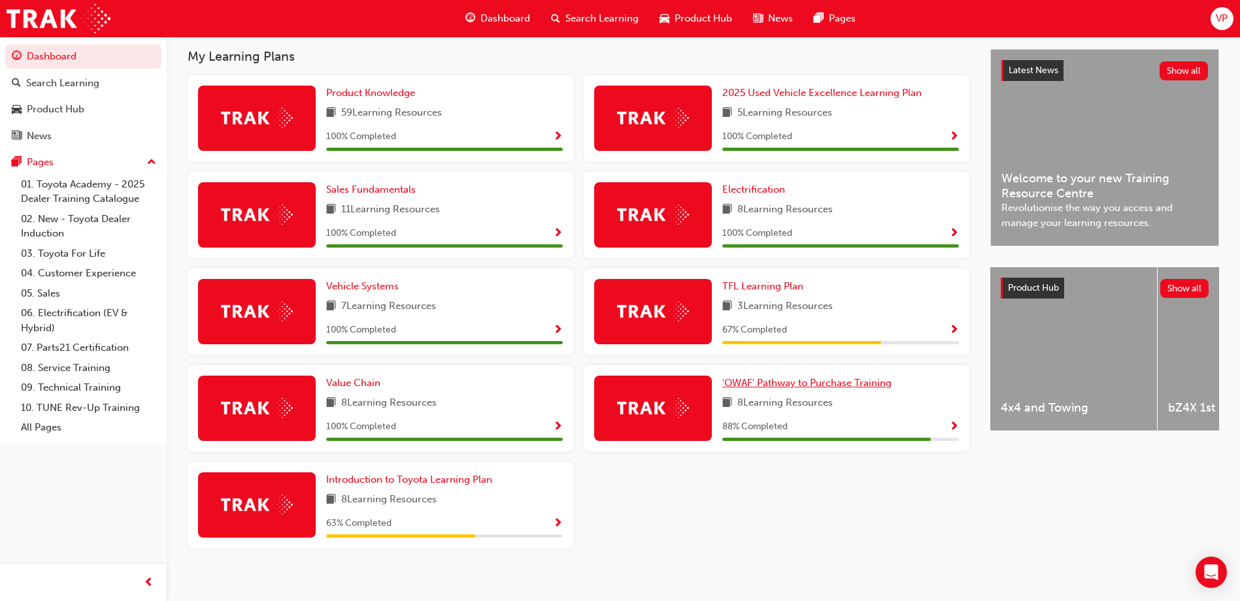
click at [833, 388] on span "'OWAF' Pathway to Purchase Training" at bounding box center [806, 383] width 169 height 12
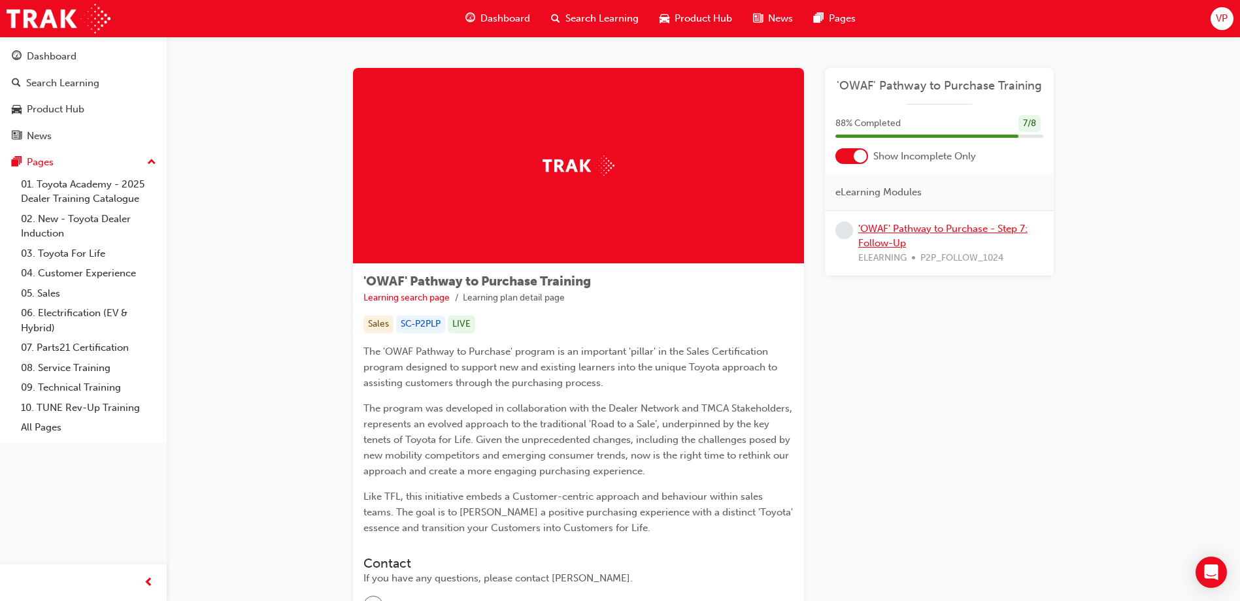
click at [910, 228] on link "'OWAF' Pathway to Purchase - Step 7: Follow-Up" at bounding box center [942, 236] width 169 height 27
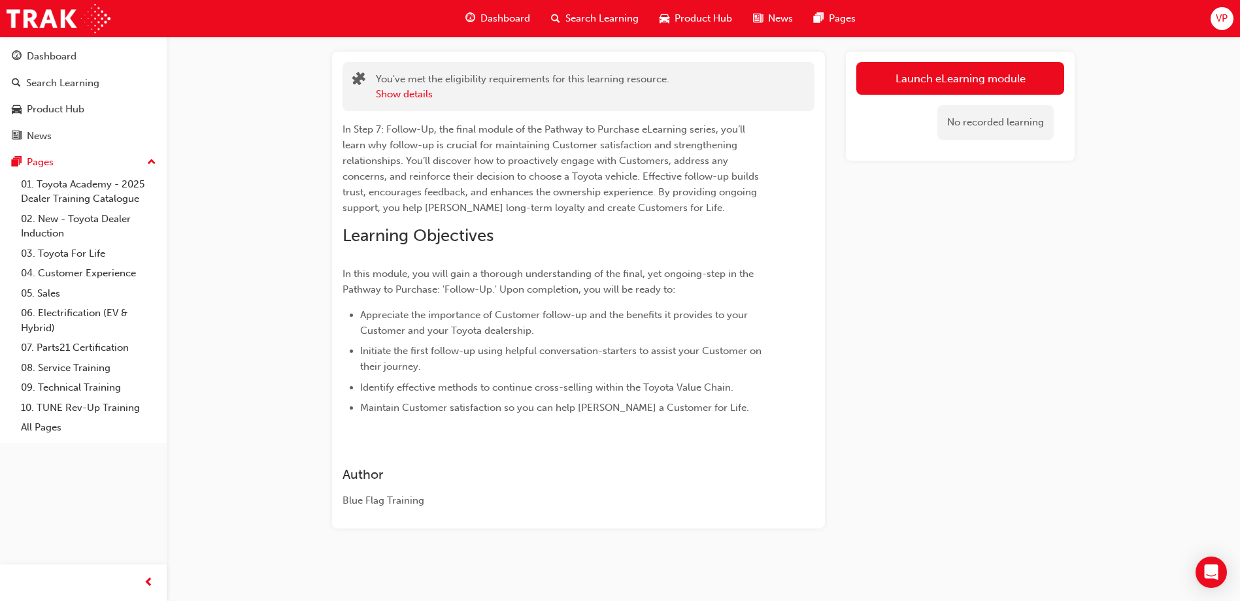
scroll to position [68, 0]
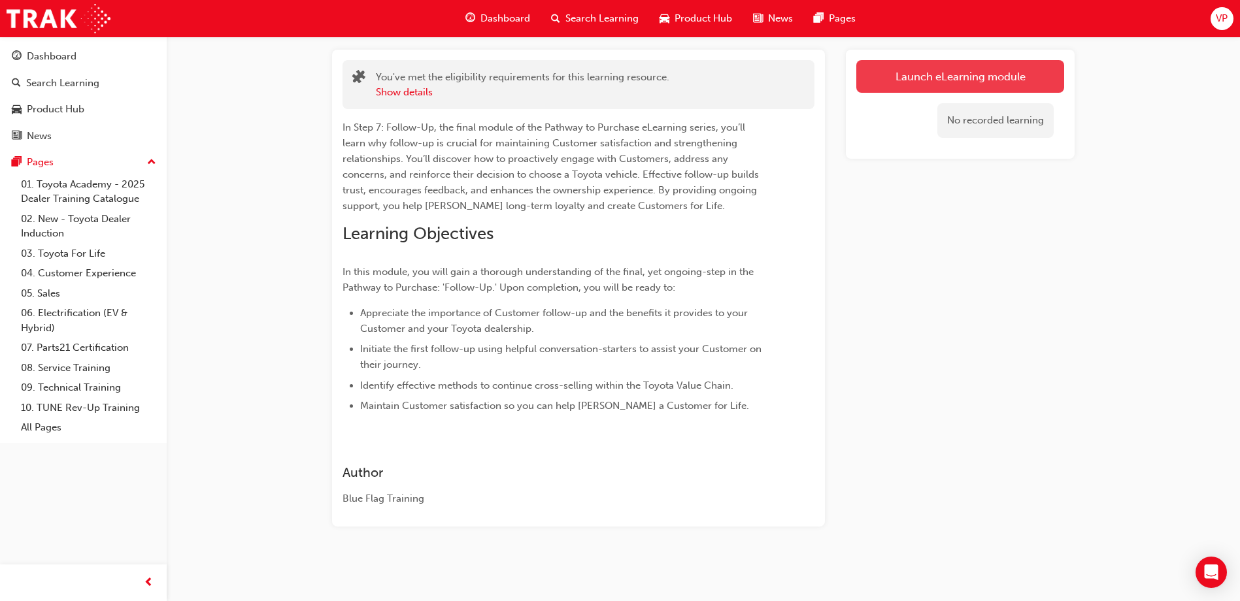
click at [991, 80] on link "Launch eLearning module" at bounding box center [960, 76] width 208 height 33
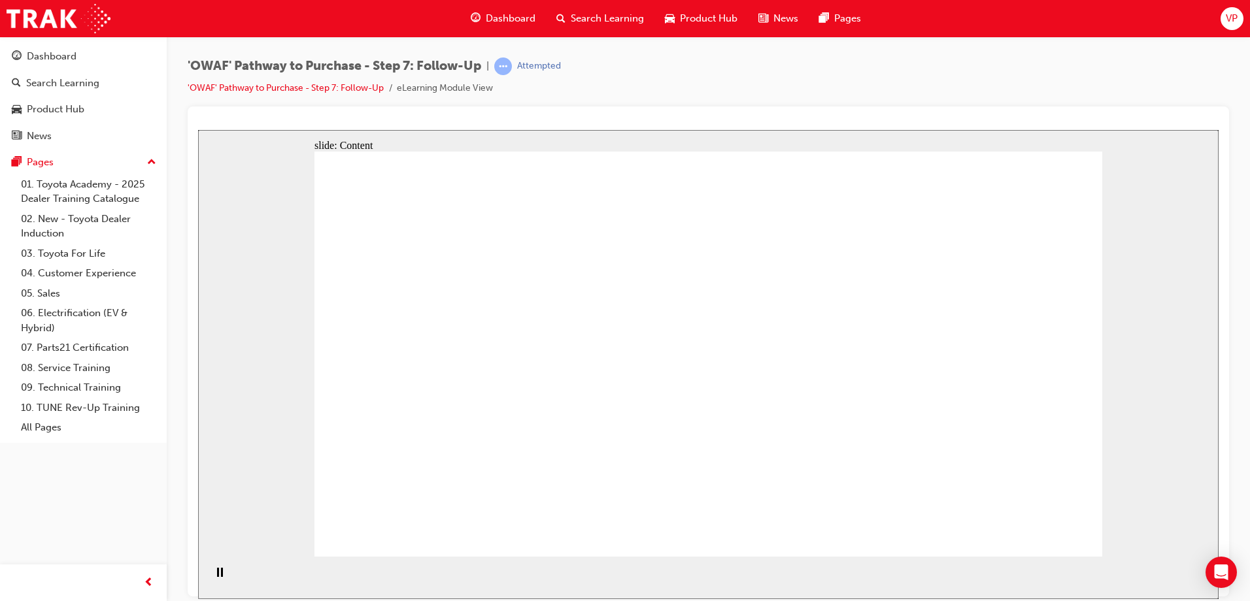
drag, startPoint x: 533, startPoint y: 267, endPoint x: 675, endPoint y: 260, distance: 142.1
drag, startPoint x: 686, startPoint y: 257, endPoint x: 721, endPoint y: 261, distance: 34.9
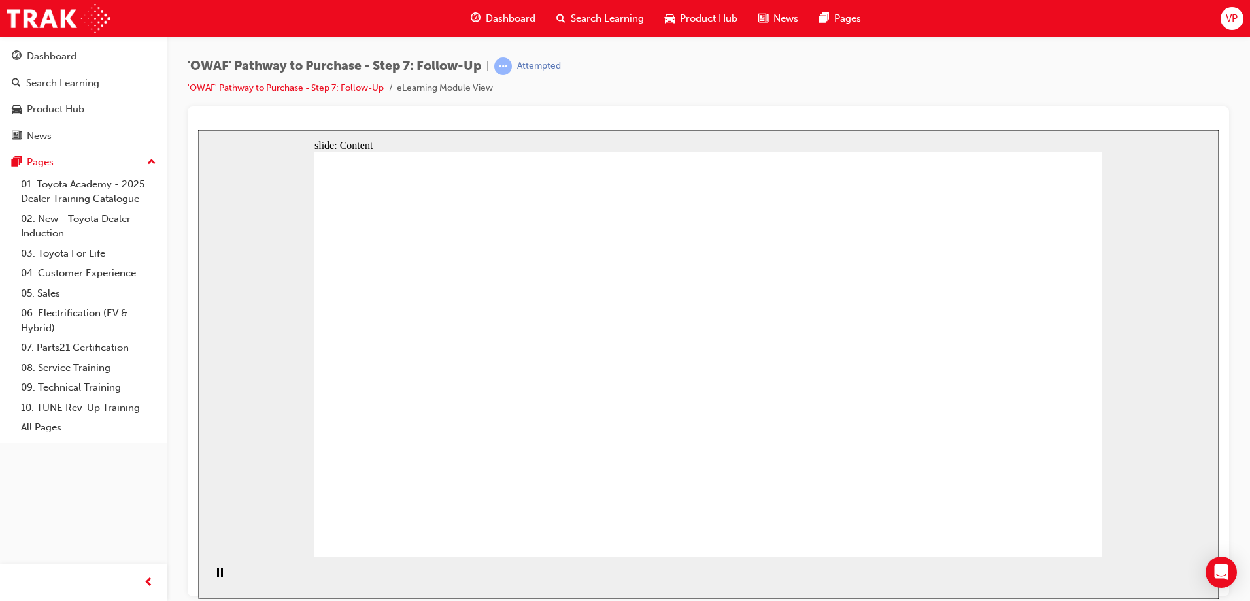
drag, startPoint x: 867, startPoint y: 275, endPoint x: 971, endPoint y: 288, distance: 104.1
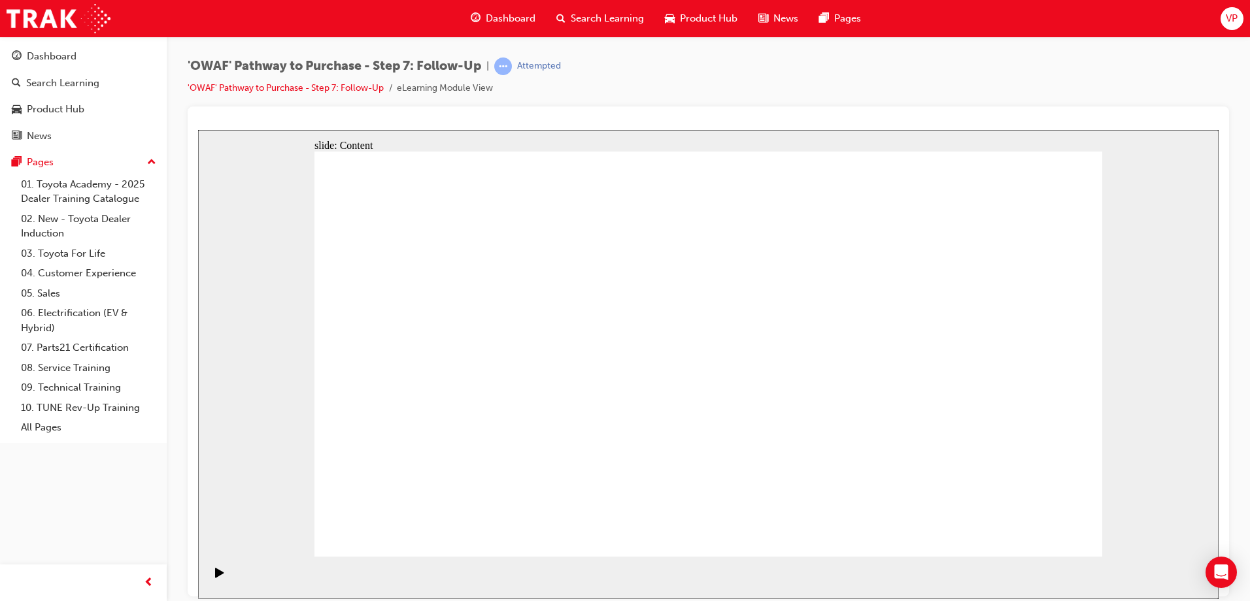
drag, startPoint x: 393, startPoint y: 318, endPoint x: 415, endPoint y: 320, distance: 22.3
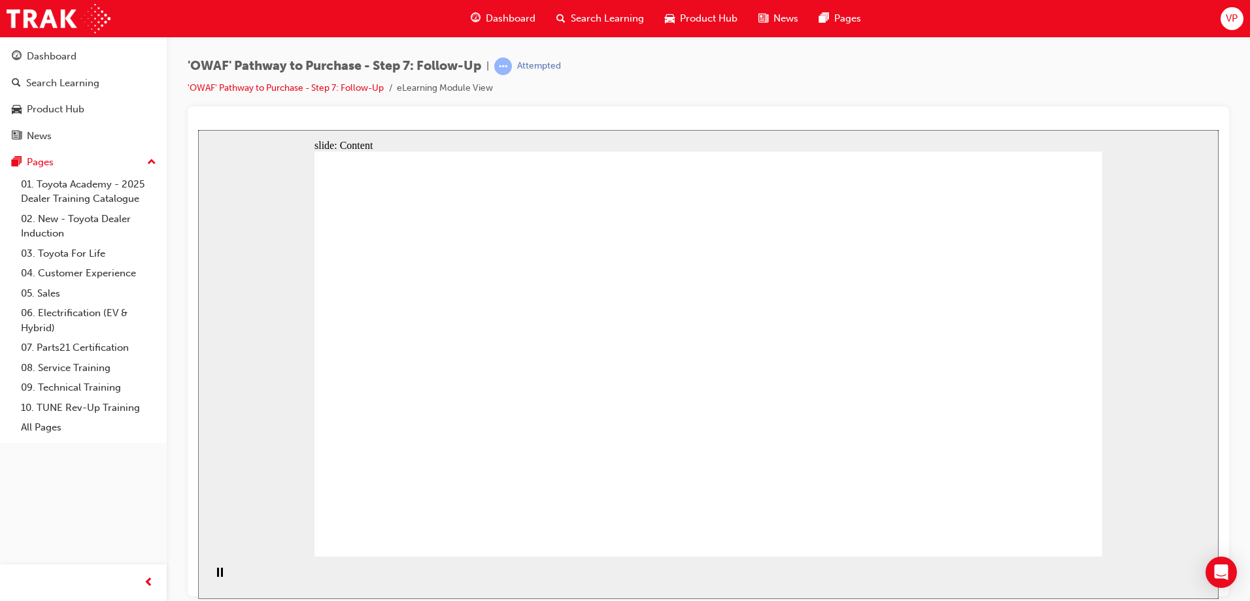
drag, startPoint x: 479, startPoint y: 323, endPoint x: 546, endPoint y: 326, distance: 67.4
drag, startPoint x: 586, startPoint y: 321, endPoint x: 479, endPoint y: 420, distance: 145.7
drag, startPoint x: 405, startPoint y: 441, endPoint x: 442, endPoint y: 434, distance: 37.3
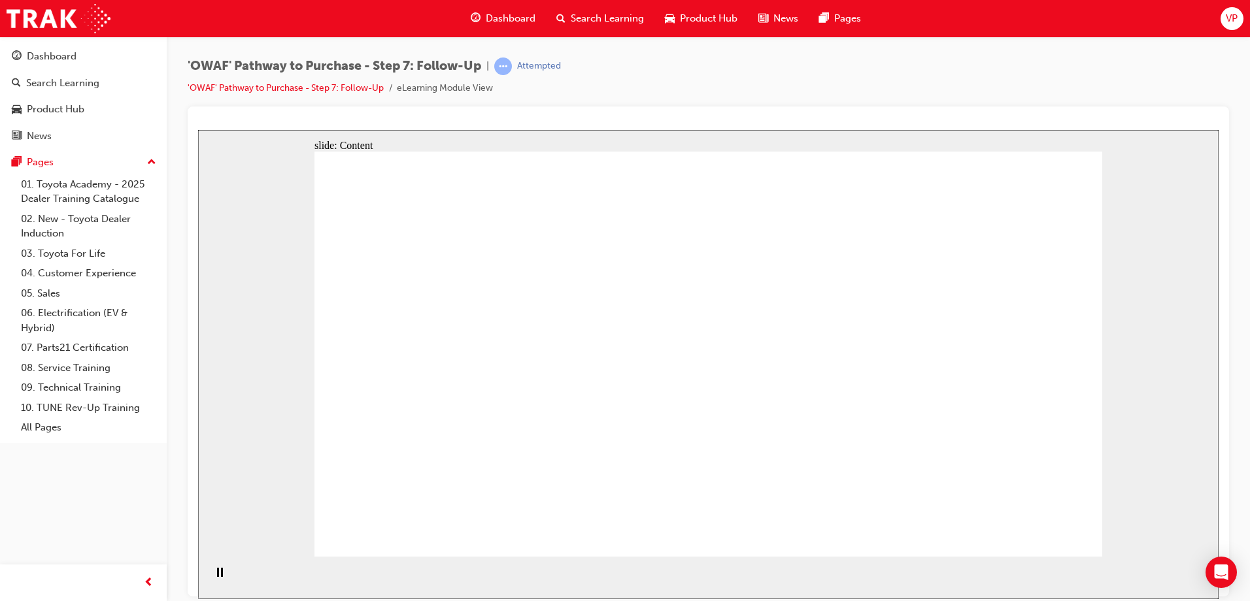
drag, startPoint x: 498, startPoint y: 423, endPoint x: 531, endPoint y: 428, distance: 33.7
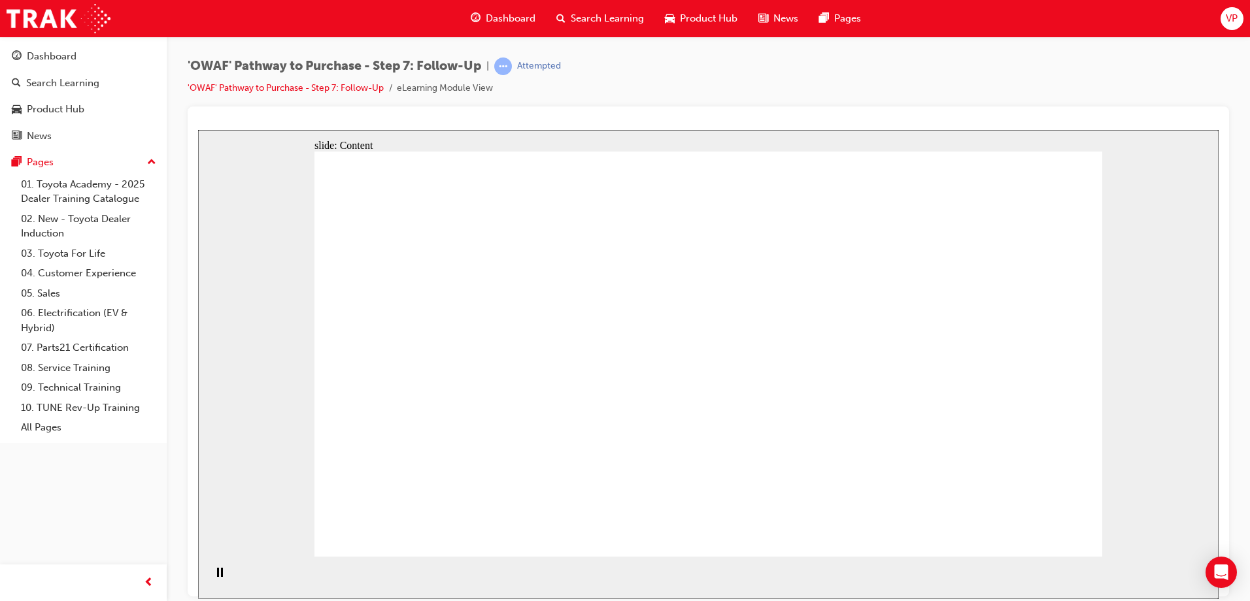
drag, startPoint x: 524, startPoint y: 260, endPoint x: 533, endPoint y: 260, distance: 8.5
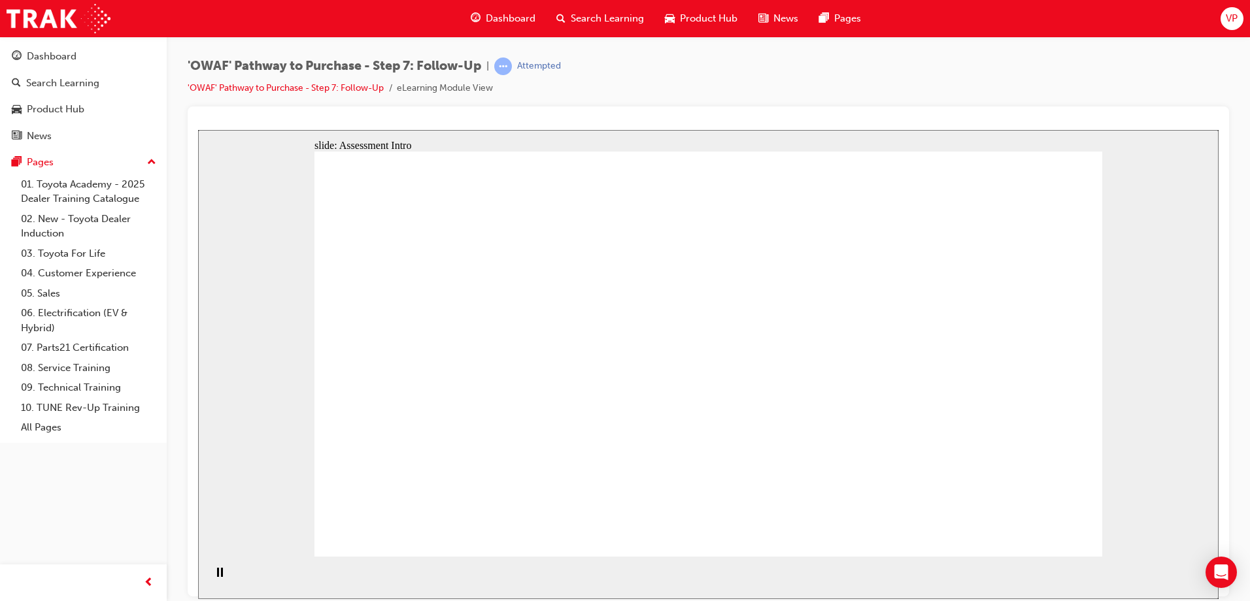
radio input "true"
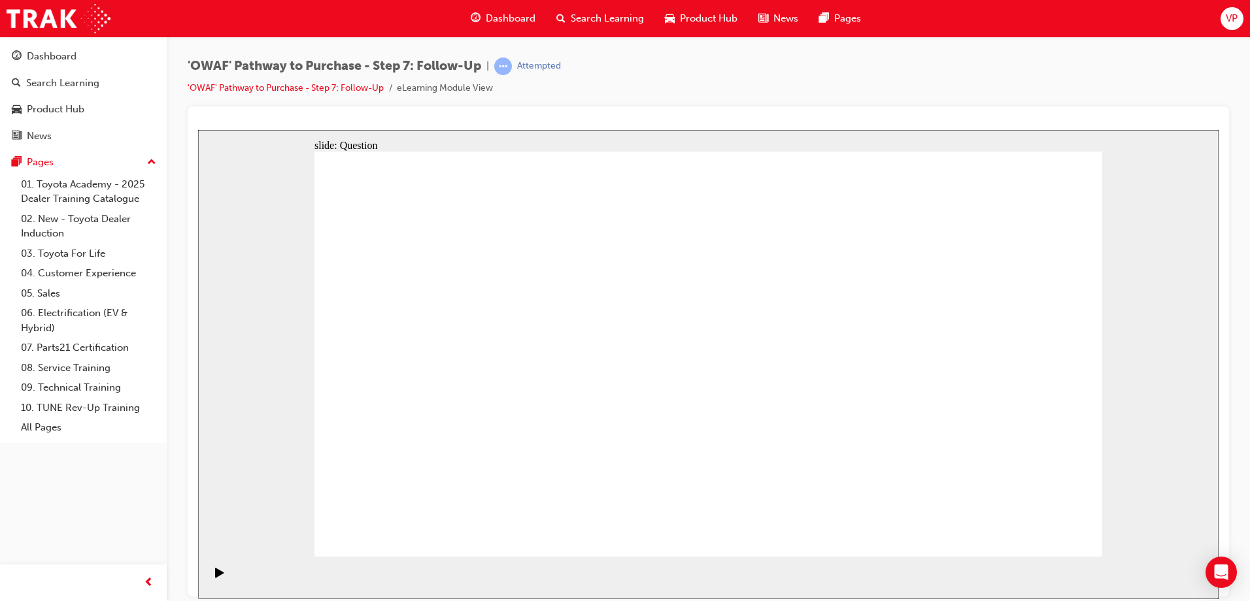
radio input "true"
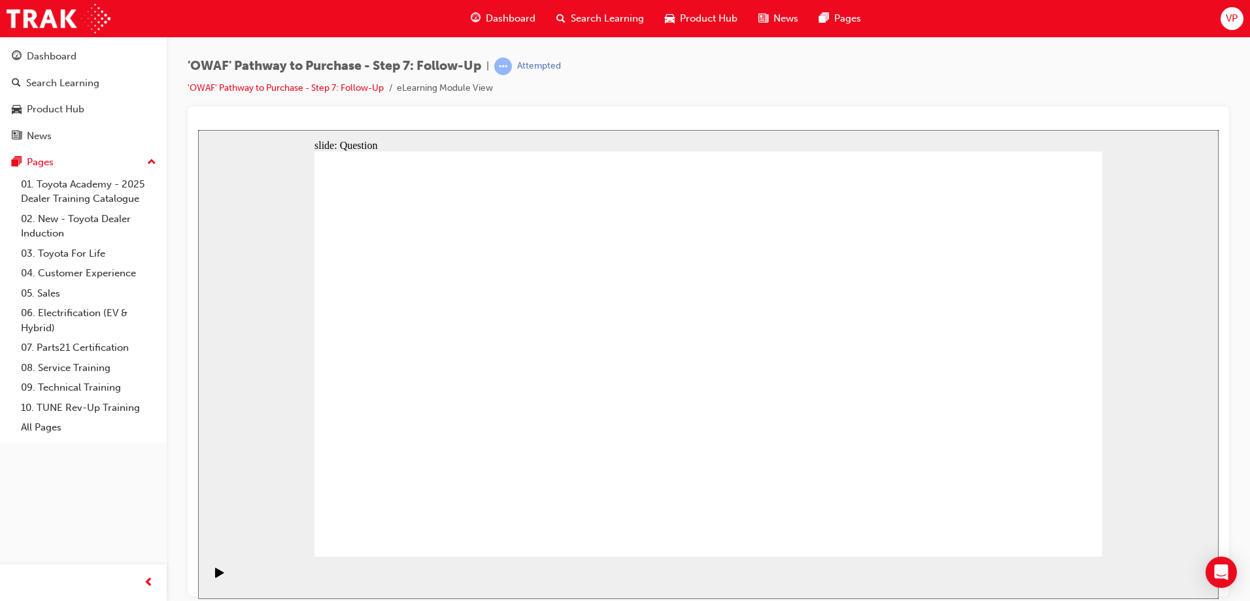
drag, startPoint x: 586, startPoint y: 460, endPoint x: 724, endPoint y: 303, distance: 208.8
drag, startPoint x: 837, startPoint y: 467, endPoint x: 513, endPoint y: 352, distance: 344.3
drag, startPoint x: 584, startPoint y: 501, endPoint x: 569, endPoint y: 479, distance: 27.4
drag, startPoint x: 539, startPoint y: 342, endPoint x: 592, endPoint y: 397, distance: 76.7
drag, startPoint x: 571, startPoint y: 499, endPoint x: 535, endPoint y: 344, distance: 159.0
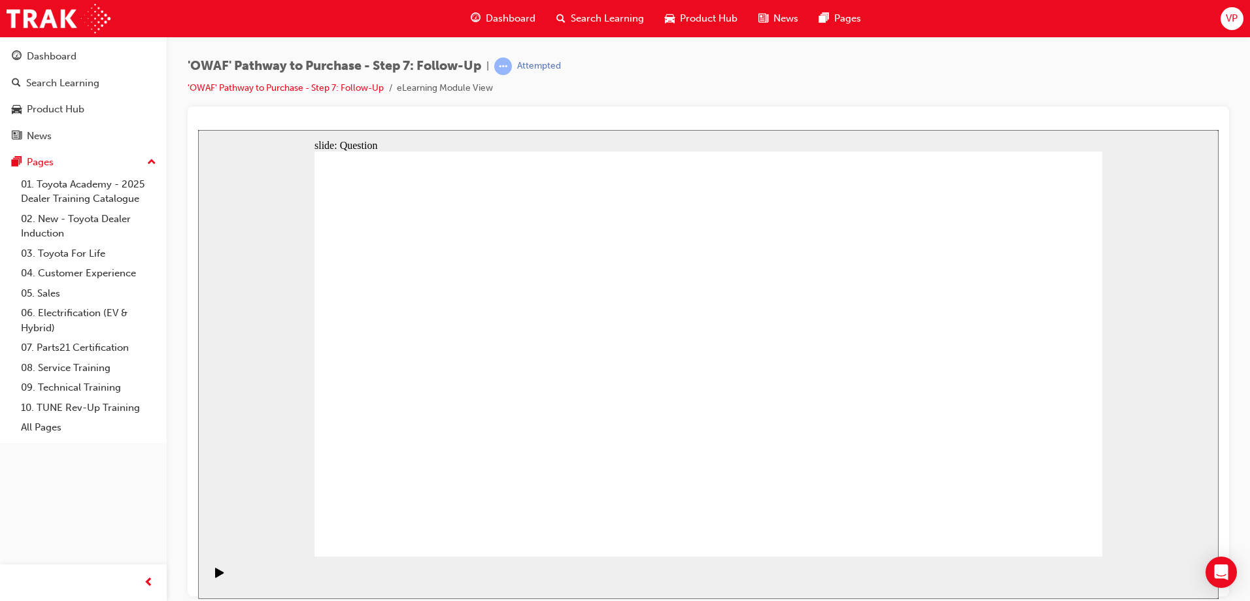
drag, startPoint x: 694, startPoint y: 311, endPoint x: 512, endPoint y: 388, distance: 196.8
drag, startPoint x: 522, startPoint y: 341, endPoint x: 677, endPoint y: 324, distance: 155.9
drag, startPoint x: 545, startPoint y: 387, endPoint x: 511, endPoint y: 343, distance: 56.4
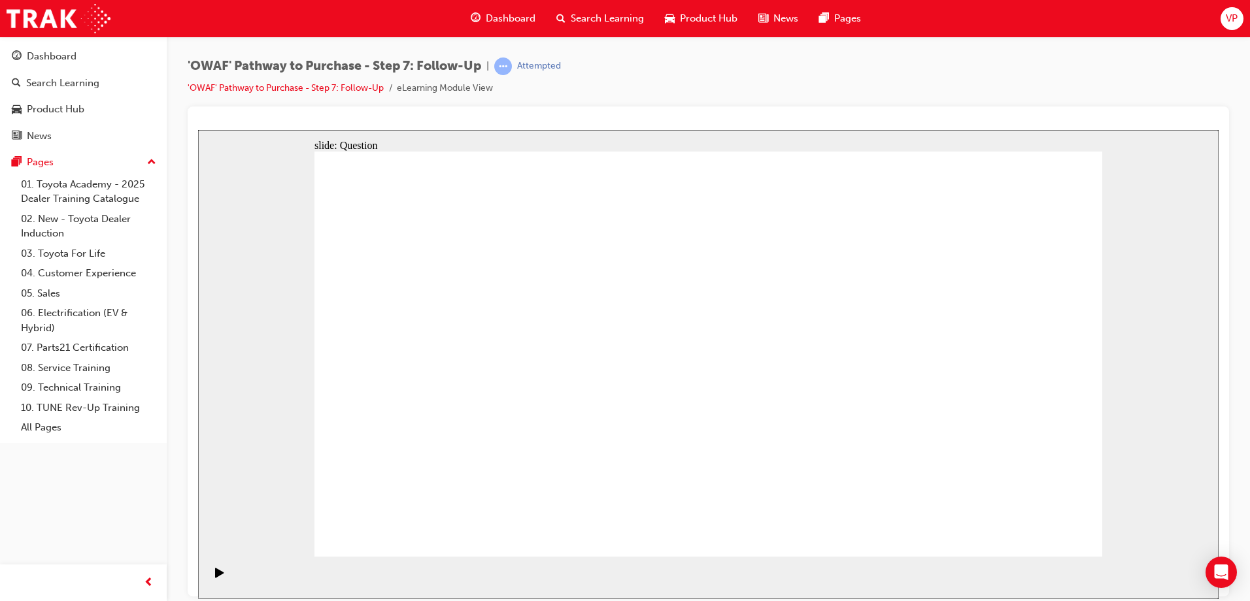
drag, startPoint x: 863, startPoint y: 467, endPoint x: 589, endPoint y: 384, distance: 286.2
drag, startPoint x: 843, startPoint y: 496, endPoint x: 910, endPoint y: 509, distance: 67.8
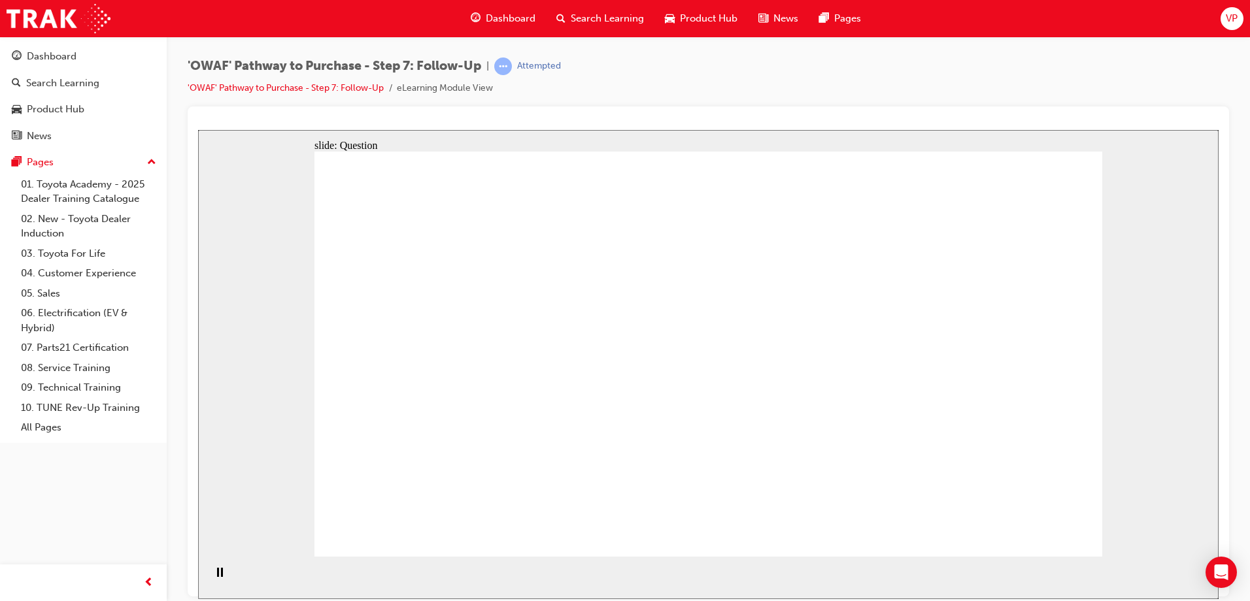
radio input "true"
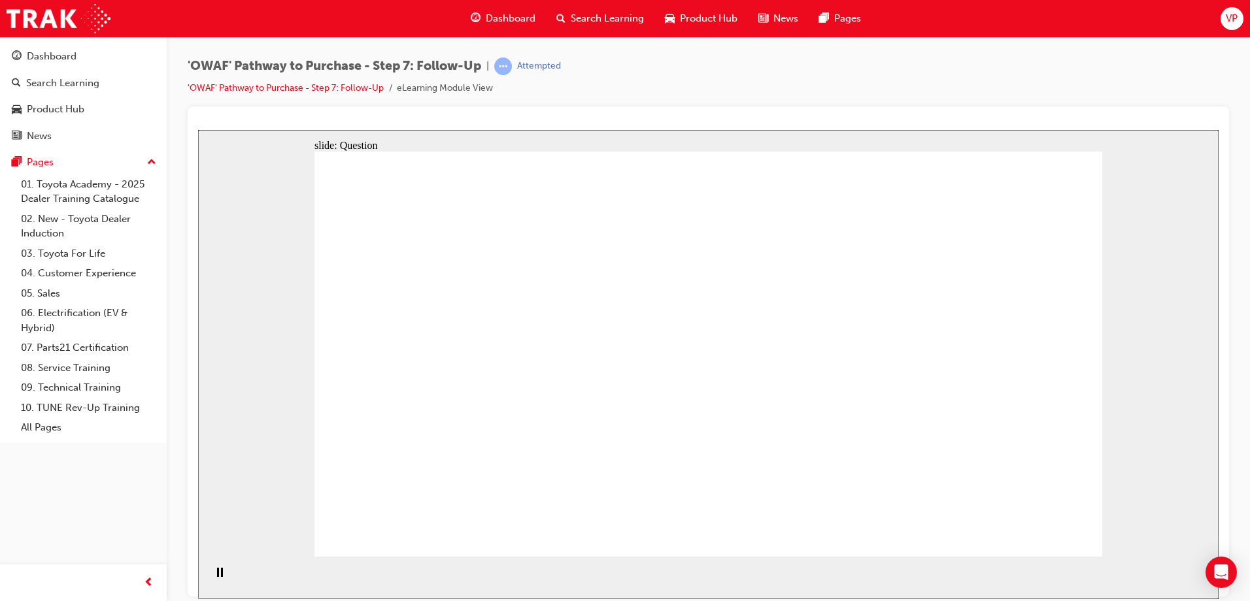
radio input "true"
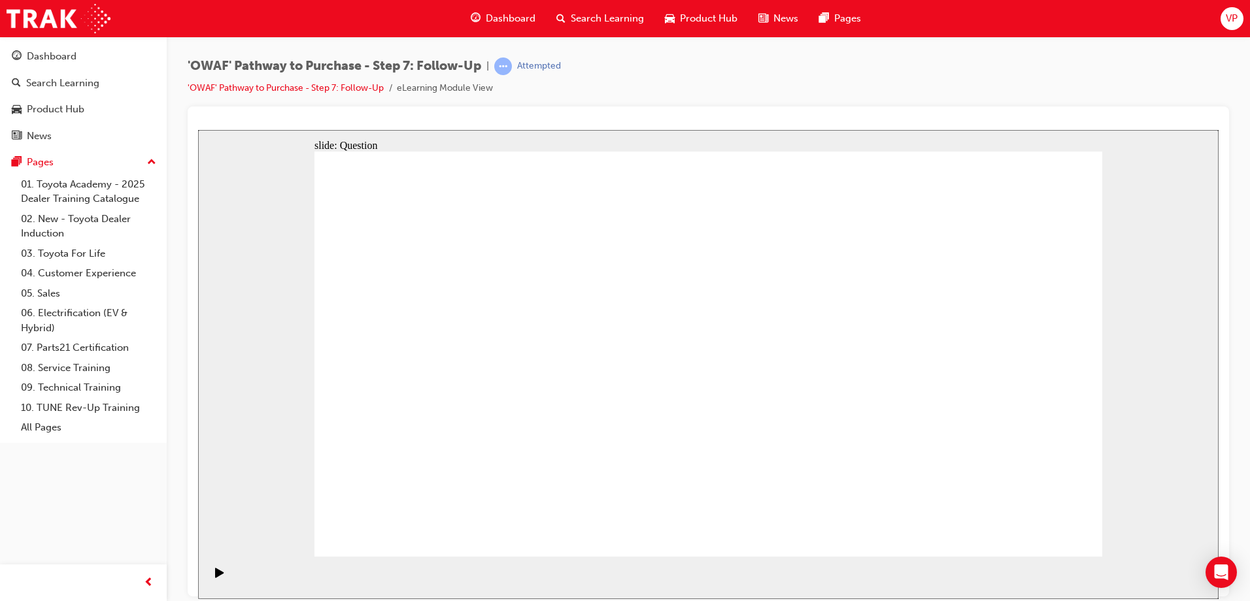
radio input "true"
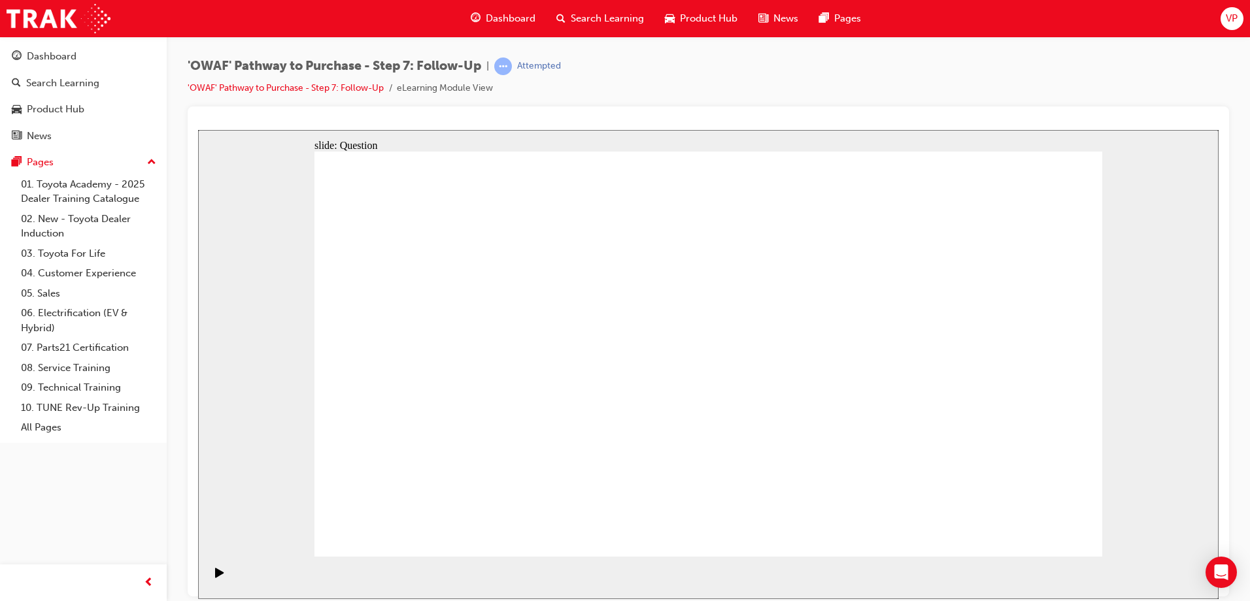
radio input "true"
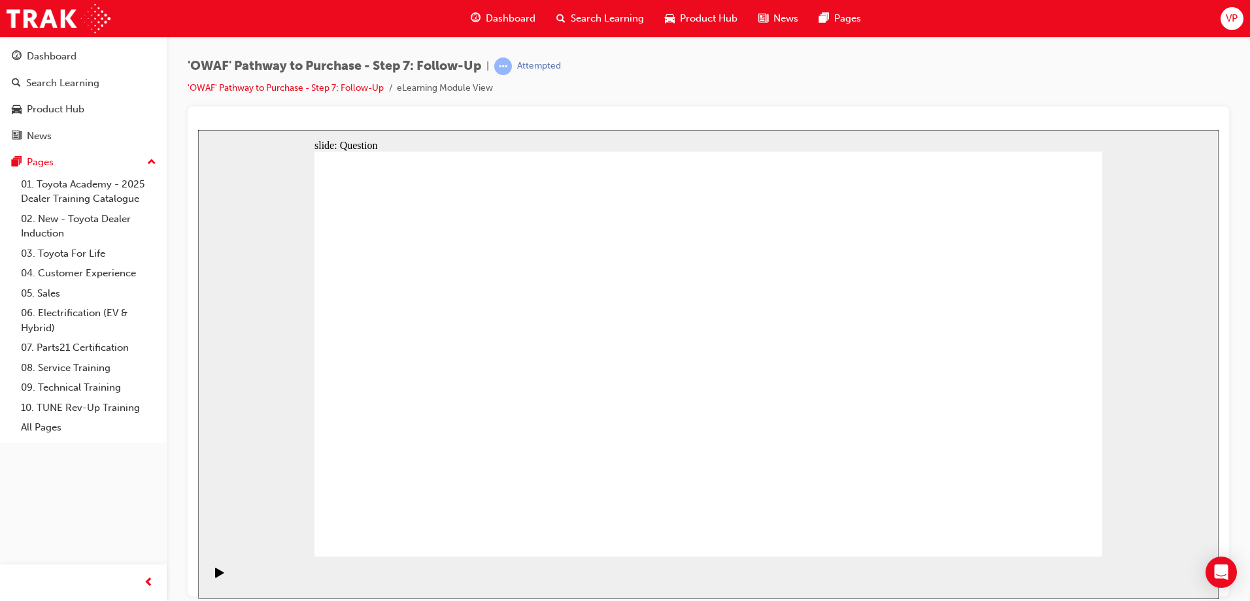
radio input "true"
drag, startPoint x: 576, startPoint y: 469, endPoint x: 709, endPoint y: 314, distance: 204.0
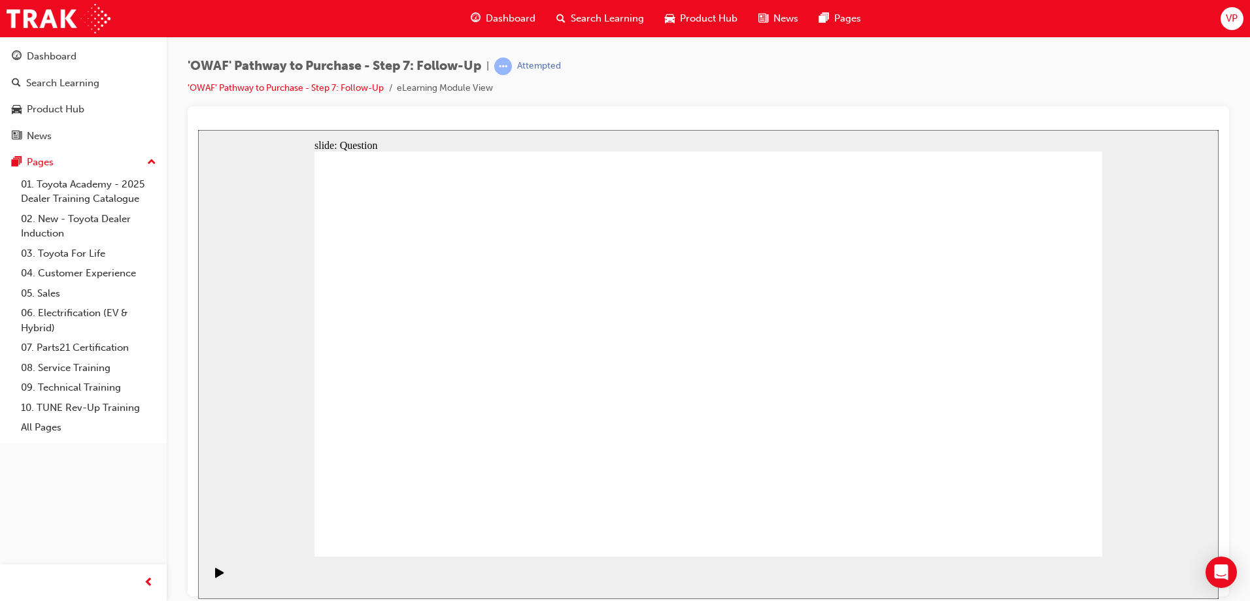
drag, startPoint x: 732, startPoint y: 507, endPoint x: 552, endPoint y: 355, distance: 235.6
drag, startPoint x: 851, startPoint y: 465, endPoint x: 582, endPoint y: 395, distance: 277.6
drag, startPoint x: 1069, startPoint y: 529, endPoint x: 1056, endPoint y: 527, distance: 14.0
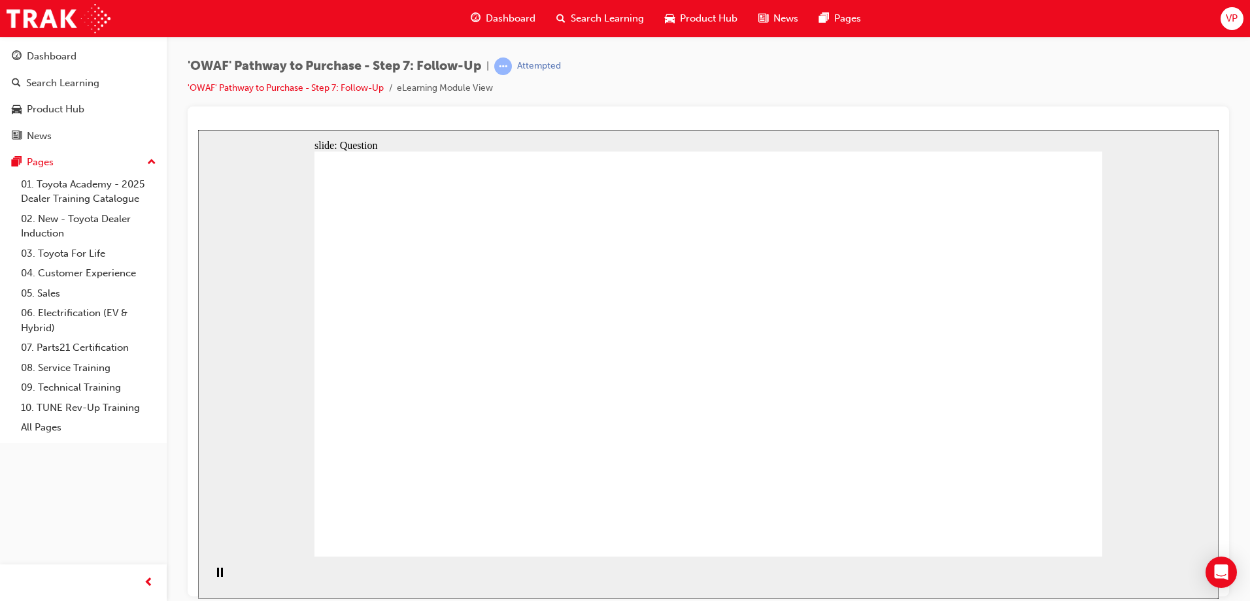
radio input "true"
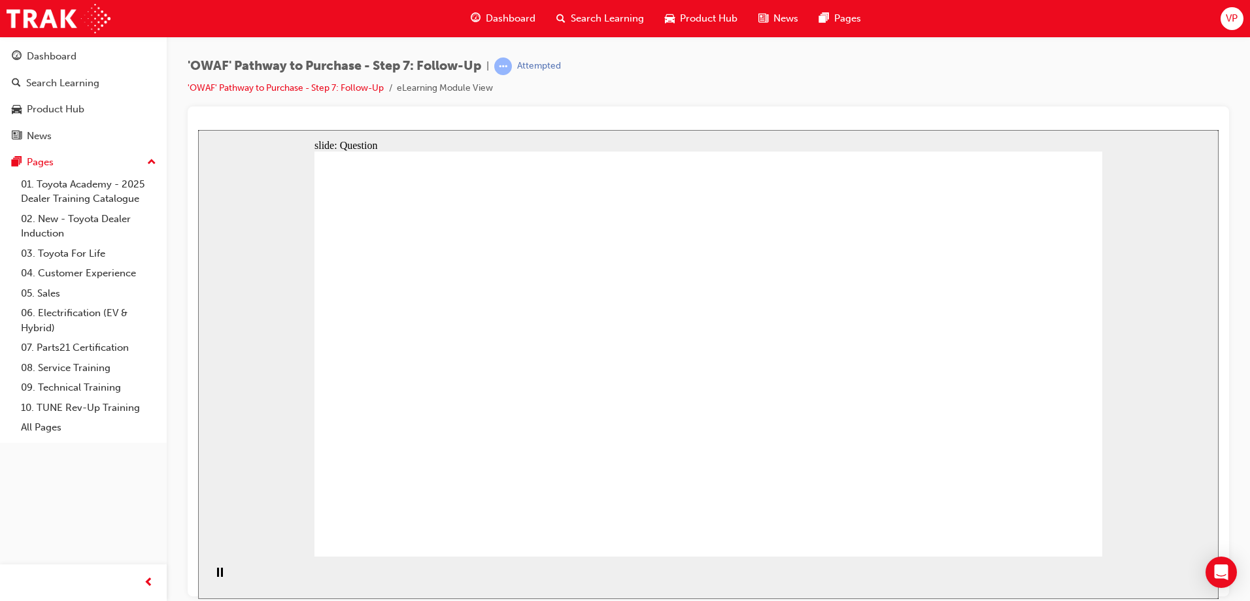
radio input "true"
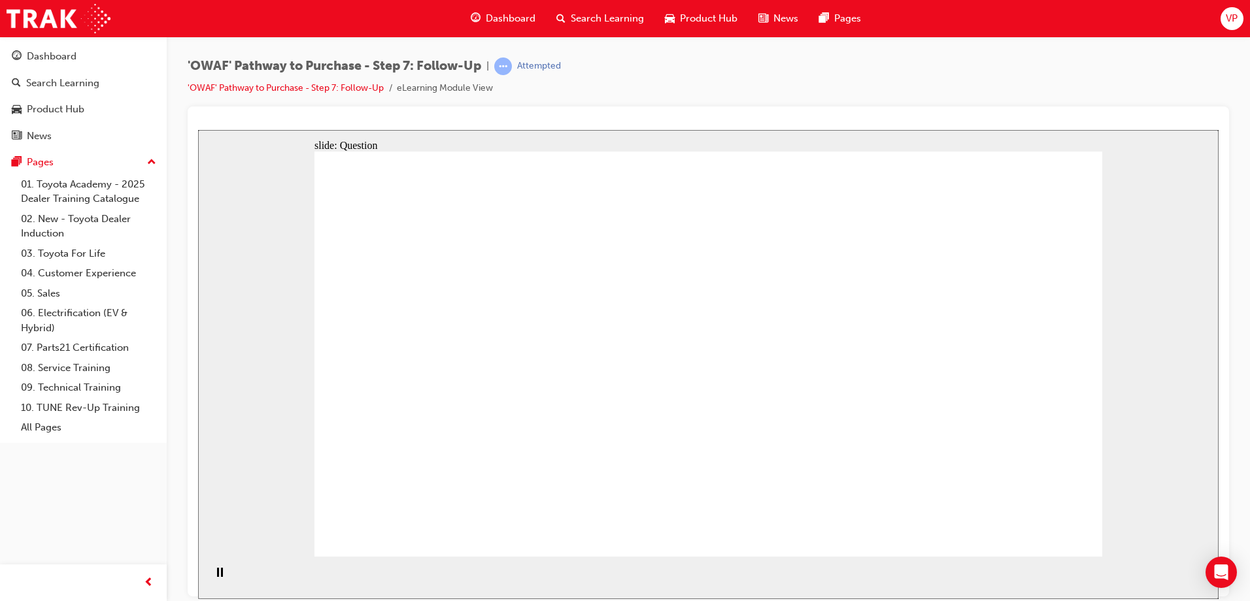
radio input "true"
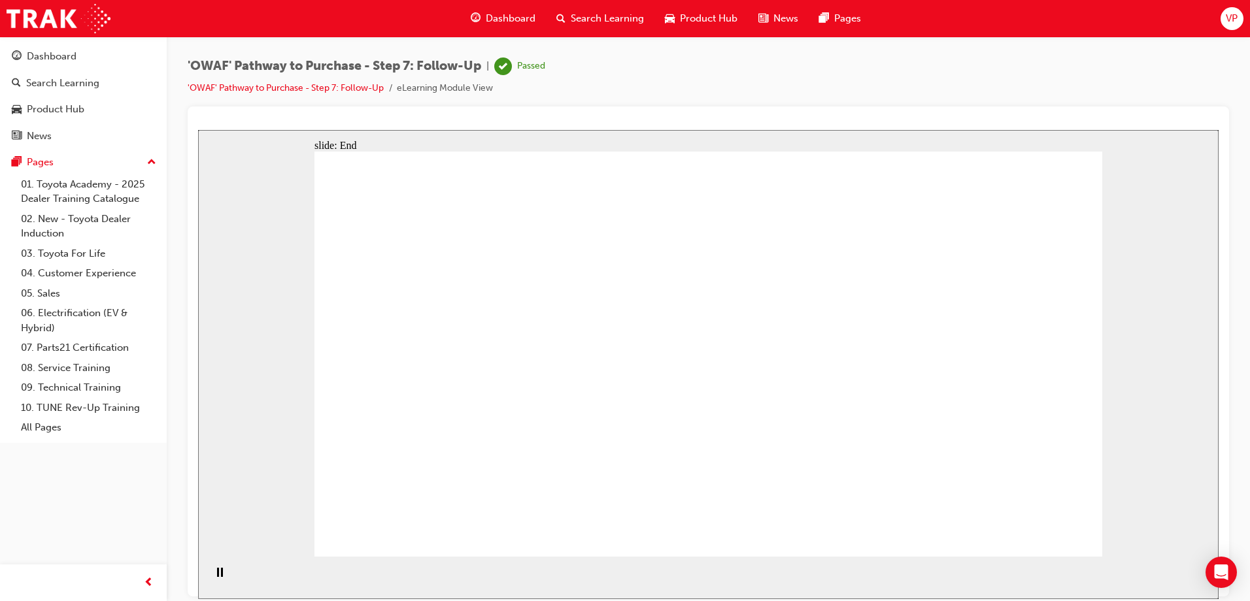
click at [514, 16] on span "Dashboard" at bounding box center [511, 18] width 50 height 15
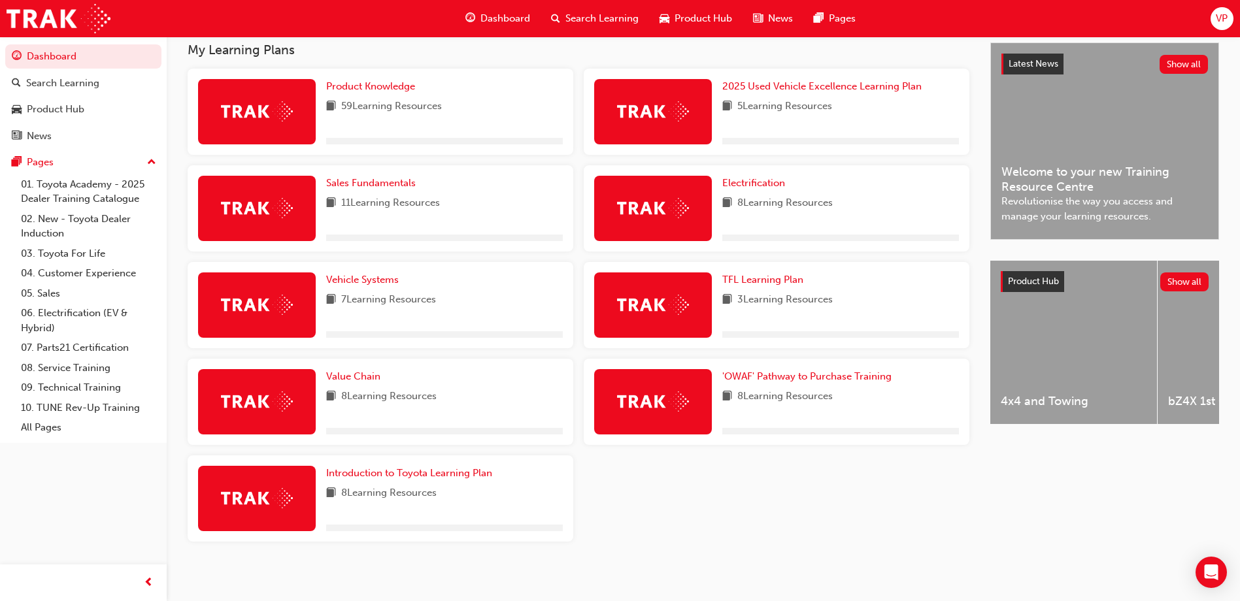
scroll to position [300, 0]
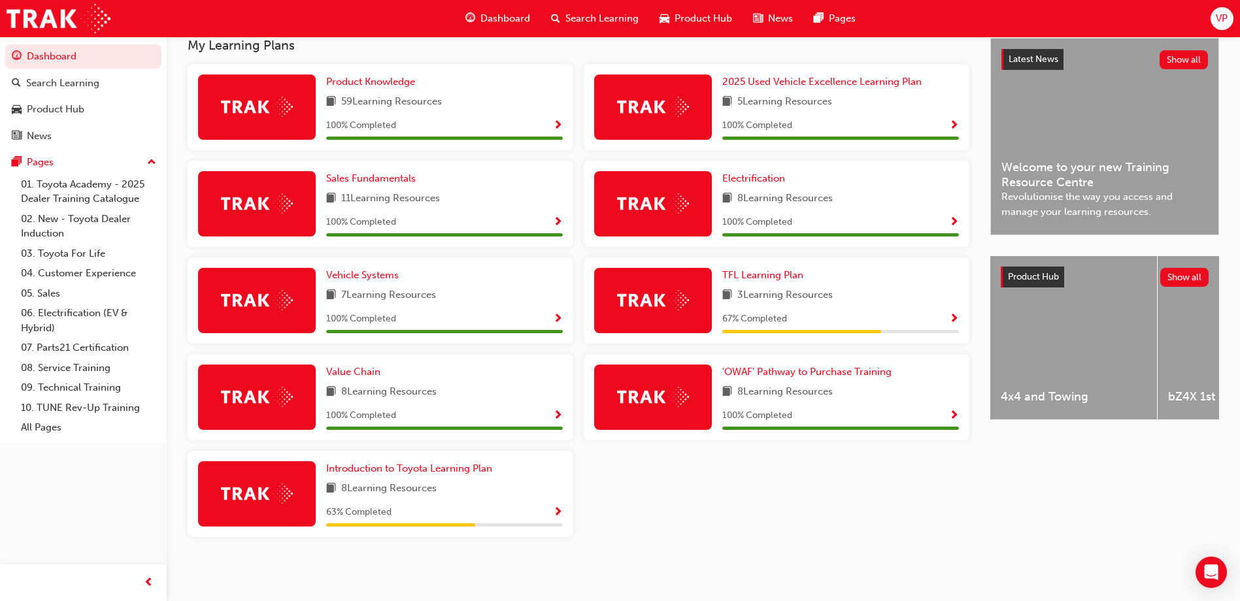
click at [1224, 20] on span "VP" at bounding box center [1222, 18] width 12 height 15
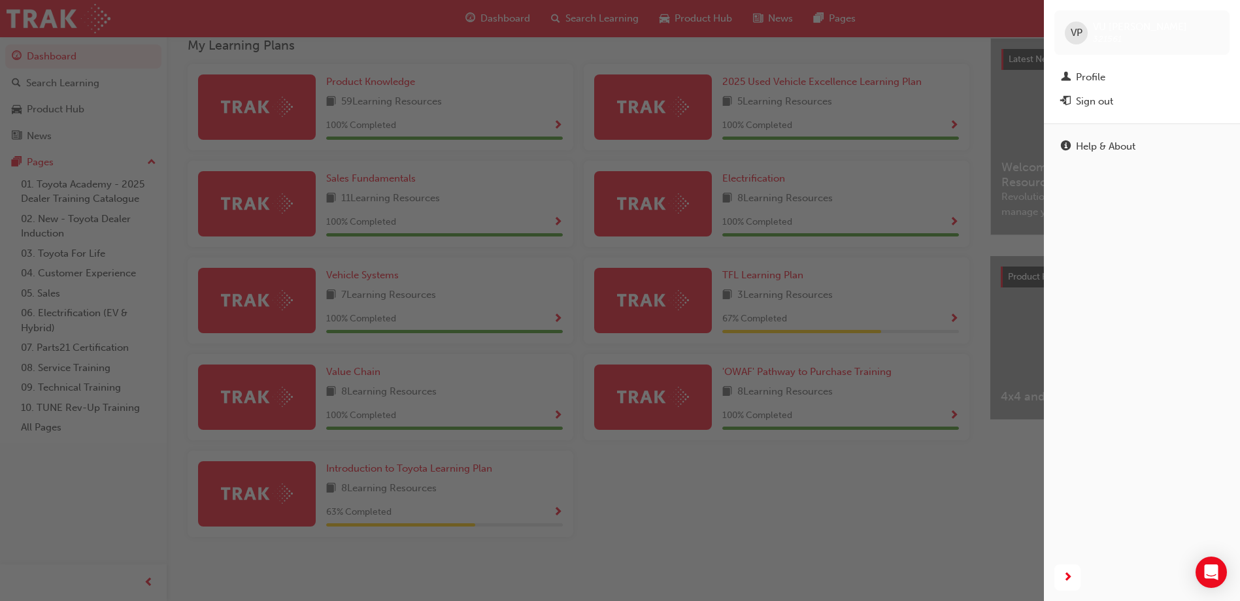
click at [1074, 24] on div "VP" at bounding box center [1076, 33] width 23 height 23
